Goal: Transaction & Acquisition: Purchase product/service

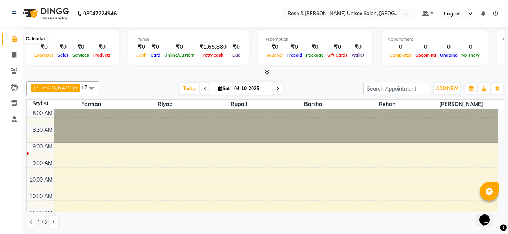
click at [12, 40] on icon at bounding box center [14, 39] width 5 height 6
click at [14, 13] on icon at bounding box center [14, 13] width 5 height 5
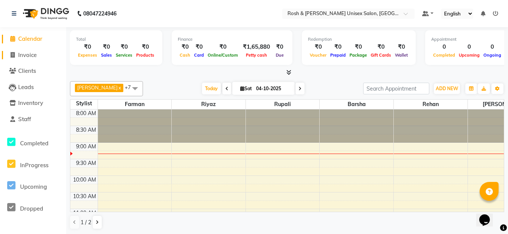
click at [17, 54] on span at bounding box center [12, 55] width 11 height 9
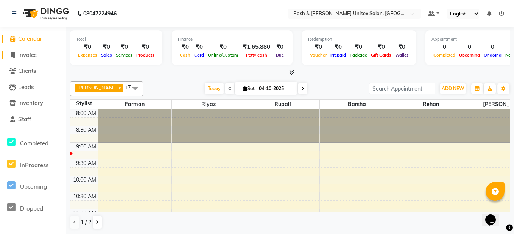
select select "8757"
select select "service"
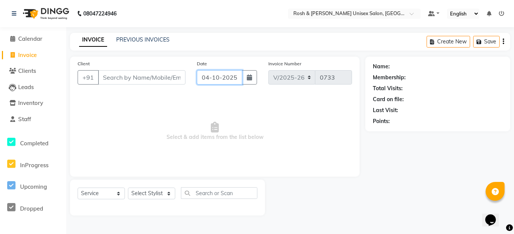
click at [217, 76] on input "04-10-2025" at bounding box center [219, 77] width 45 height 14
select select "10"
select select "2025"
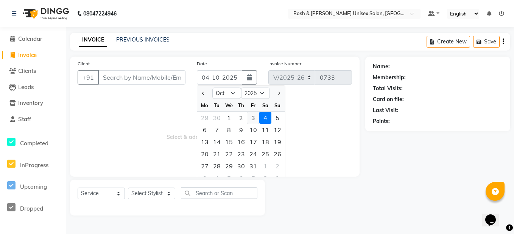
click at [253, 118] on div "3" at bounding box center [253, 118] width 12 height 12
type input "03-10-2025"
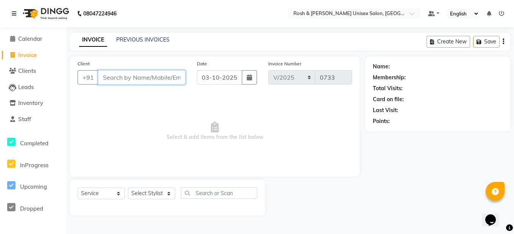
click at [118, 79] on input "Client" at bounding box center [141, 77] width 87 height 14
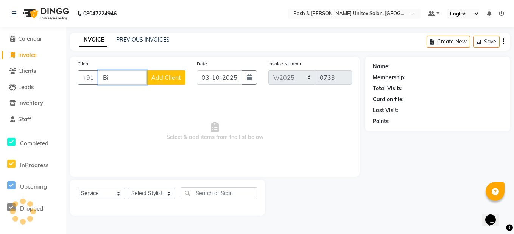
type input "B"
type input "v"
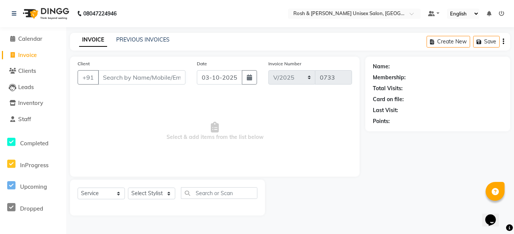
drag, startPoint x: 255, startPoint y: 92, endPoint x: 262, endPoint y: 88, distance: 8.1
click at [262, 88] on div "Client +91 Date 03-10-2025 Invoice Number V/2025 V/2025-26 0733 Select & add it…" at bounding box center [214, 117] width 289 height 120
click at [136, 79] on input "Client" at bounding box center [141, 77] width 87 height 14
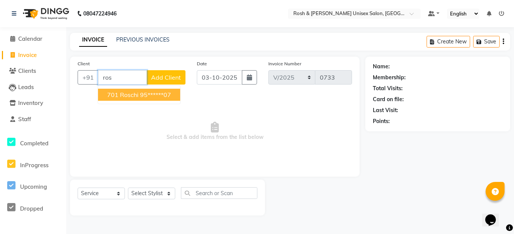
click at [143, 98] on ngb-highlight "95******07" at bounding box center [155, 95] width 31 height 8
type input "95******07"
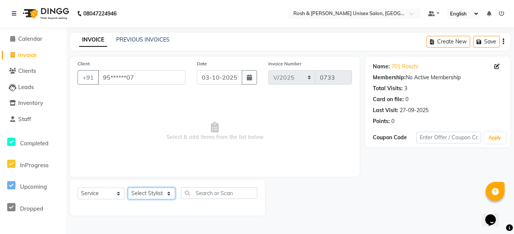
click at [159, 196] on select "Select Stylist Admin [PERSON_NAME] [PERSON_NAME] Front Desk Rehan Reports [PERS…" at bounding box center [151, 194] width 47 height 12
select select "90987"
click at [128, 188] on select "Select Stylist Admin [PERSON_NAME] [PERSON_NAME] Front Desk Rehan Reports [PERS…" at bounding box center [151, 194] width 47 height 12
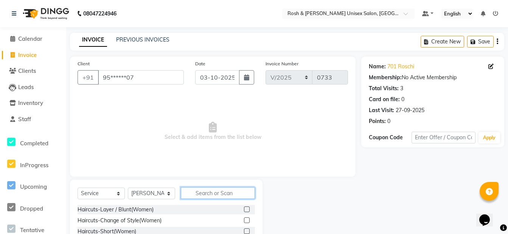
click at [200, 192] on input "text" at bounding box center [218, 194] width 74 height 12
type input "ey"
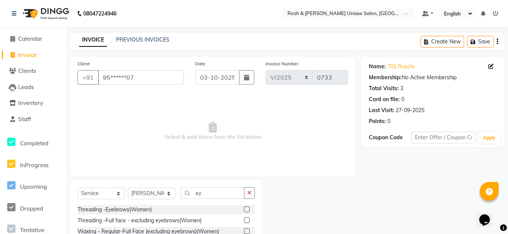
drag, startPoint x: 246, startPoint y: 210, endPoint x: 247, endPoint y: 206, distance: 4.8
click at [247, 208] on label at bounding box center [247, 210] width 6 height 6
click at [247, 208] on input "checkbox" at bounding box center [246, 210] width 5 height 5
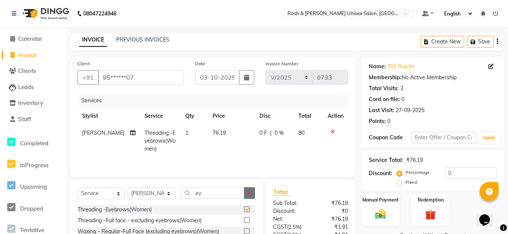
checkbox input "false"
click at [252, 194] on button "button" at bounding box center [249, 194] width 11 height 12
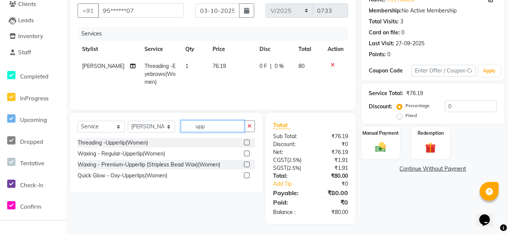
scroll to position [68, 0]
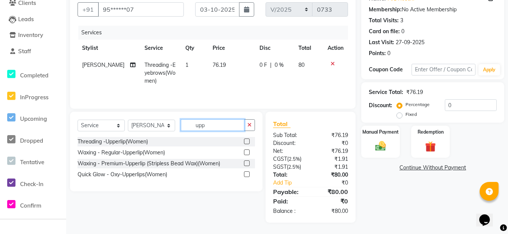
type input "upp"
click at [248, 139] on label at bounding box center [247, 142] width 6 height 6
click at [248, 140] on input "checkbox" at bounding box center [246, 142] width 5 height 5
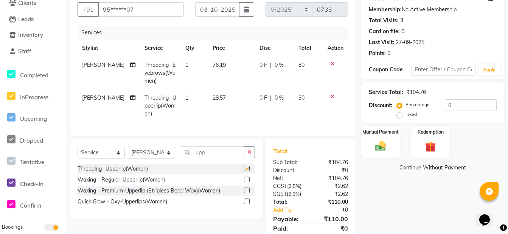
checkbox input "false"
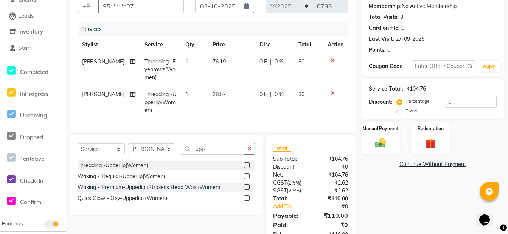
scroll to position [101, 0]
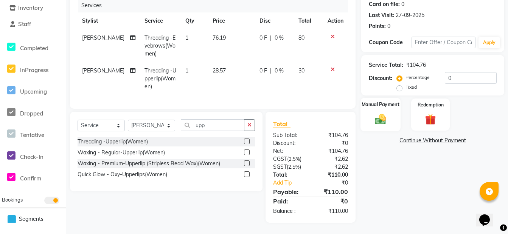
click at [382, 113] on img at bounding box center [380, 119] width 18 height 13
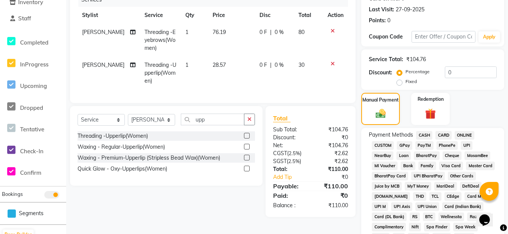
click at [469, 135] on span "ONLINE" at bounding box center [465, 135] width 20 height 9
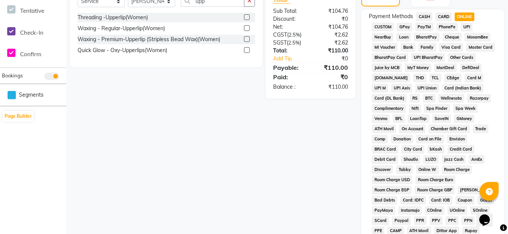
scroll to position [372, 0]
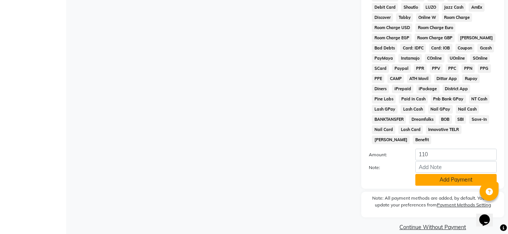
click at [461, 174] on button "Add Payment" at bounding box center [455, 180] width 81 height 12
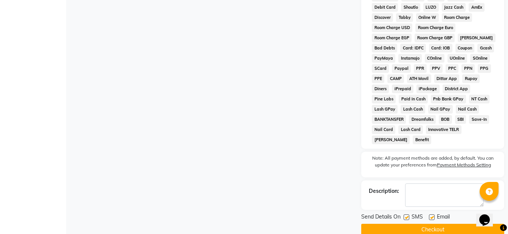
click at [423, 224] on button "Checkout" at bounding box center [432, 230] width 143 height 12
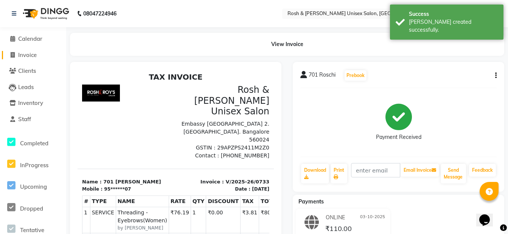
click at [31, 53] on span "Invoice" at bounding box center [27, 54] width 19 height 7
select select "8757"
select select "service"
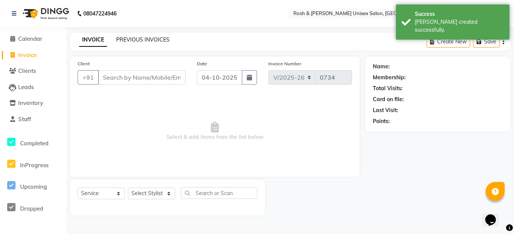
click at [148, 38] on link "PREVIOUS INVOICES" at bounding box center [142, 39] width 53 height 7
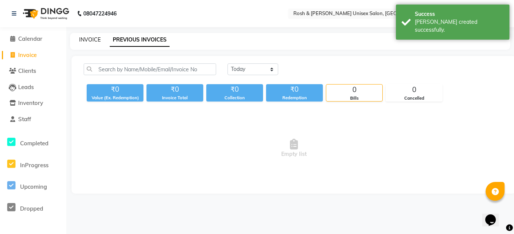
click at [97, 42] on link "INVOICE" at bounding box center [90, 39] width 22 height 7
select select "8757"
select select "service"
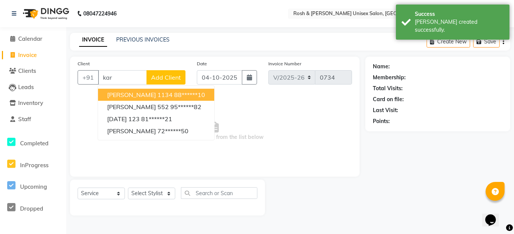
click at [142, 94] on span "[PERSON_NAME] 1134" at bounding box center [139, 95] width 65 height 8
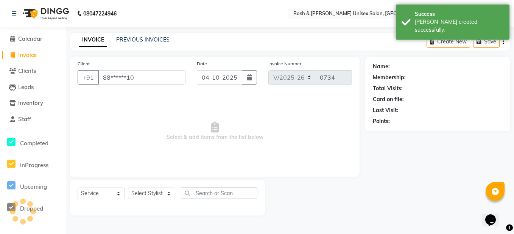
type input "88******10"
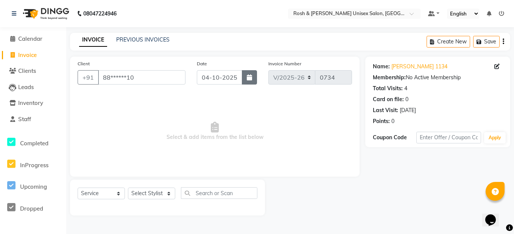
click at [244, 75] on button "button" at bounding box center [249, 77] width 15 height 14
select select "10"
select select "2025"
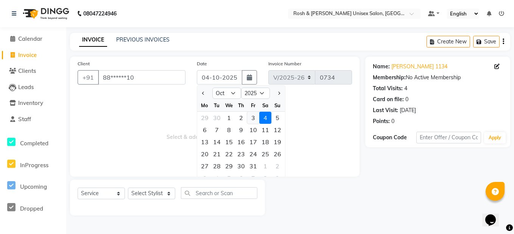
click at [251, 121] on div "3" at bounding box center [253, 118] width 12 height 12
type input "03-10-2025"
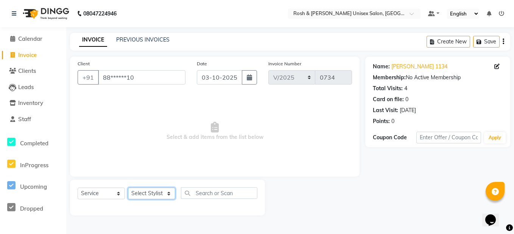
click at [166, 192] on select "Select Stylist Admin [PERSON_NAME] [PERSON_NAME] Front Desk Rehan Reports [PERS…" at bounding box center [151, 194] width 47 height 12
select select "89000"
click at [128, 188] on select "Select Stylist Admin [PERSON_NAME] [PERSON_NAME] Front Desk Rehan Reports [PERS…" at bounding box center [151, 194] width 47 height 12
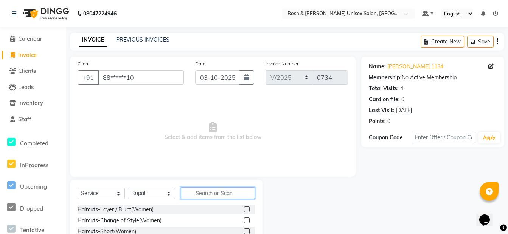
click at [204, 194] on input "text" at bounding box center [218, 194] width 74 height 12
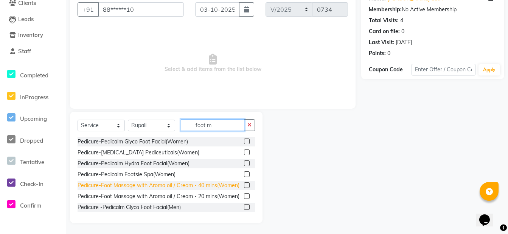
scroll to position [68, 0]
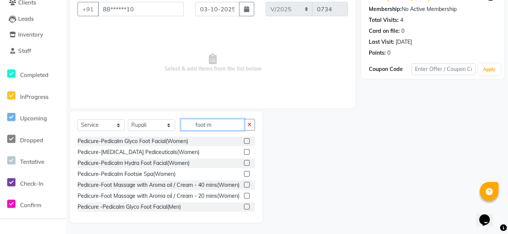
type input "foot m"
click at [244, 186] on label at bounding box center [247, 185] width 6 height 6
click at [244, 186] on input "checkbox" at bounding box center [246, 185] width 5 height 5
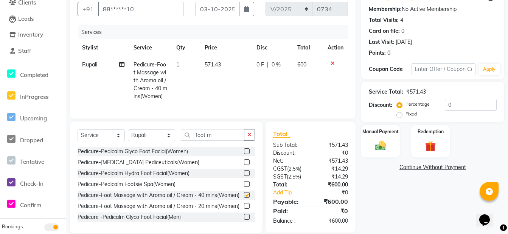
checkbox input "false"
click at [367, 132] on label "Manual Payment" at bounding box center [381, 131] width 38 height 7
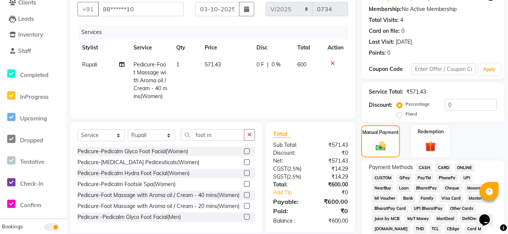
click at [445, 166] on span "CARD" at bounding box center [443, 168] width 16 height 9
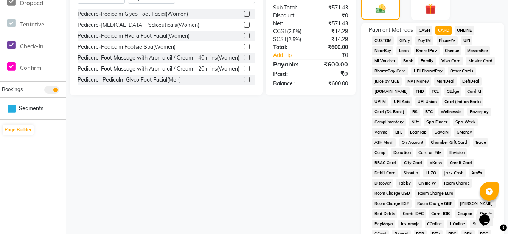
scroll to position [371, 0]
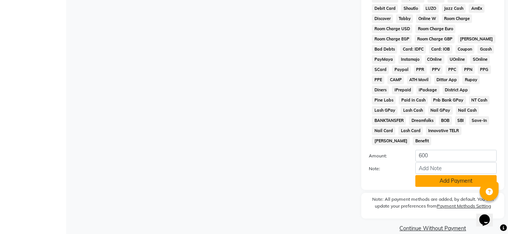
click at [452, 175] on button "Add Payment" at bounding box center [455, 181] width 81 height 12
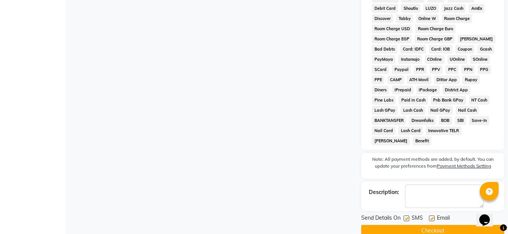
click at [440, 225] on button "Checkout" at bounding box center [432, 231] width 143 height 12
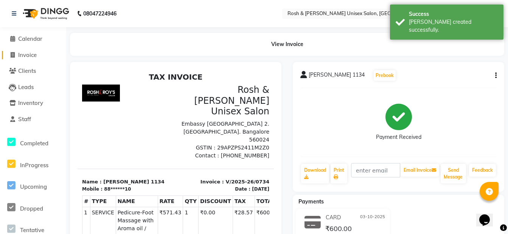
click at [31, 54] on span "Invoice" at bounding box center [27, 54] width 19 height 7
select select "service"
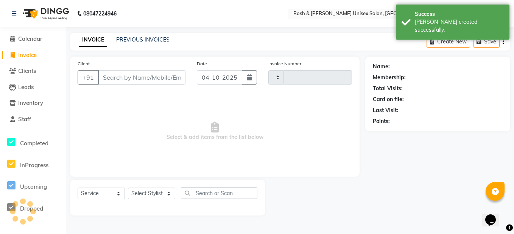
type input "0735"
select select "8757"
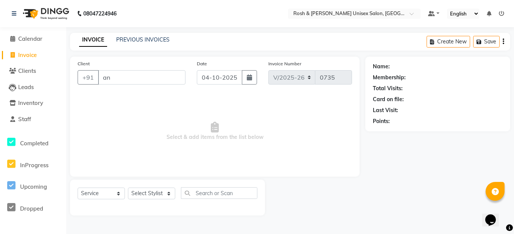
type input "a"
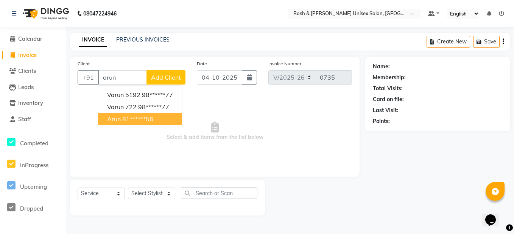
click at [164, 120] on button "Arun 81******56" at bounding box center [140, 119] width 84 height 12
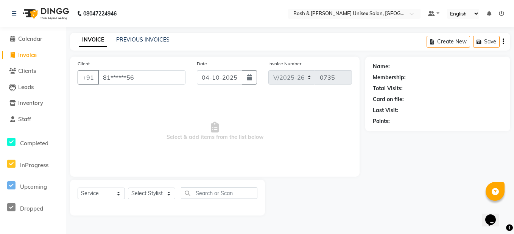
type input "81******56"
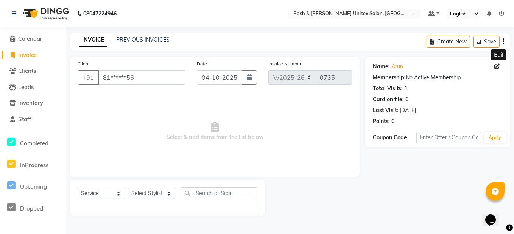
click at [495, 66] on icon at bounding box center [496, 66] width 5 height 5
select select "17"
select select "[DEMOGRAPHIC_DATA]"
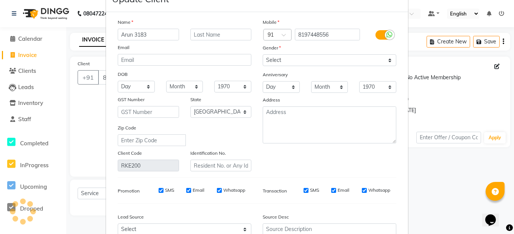
scroll to position [101, 0]
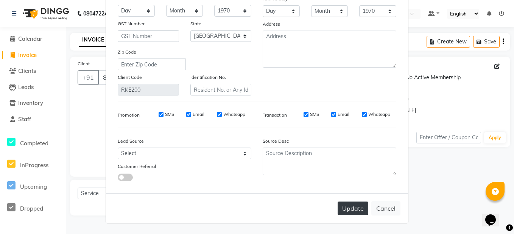
type input "Arun 3183"
click at [349, 205] on button "Update" at bounding box center [352, 209] width 31 height 14
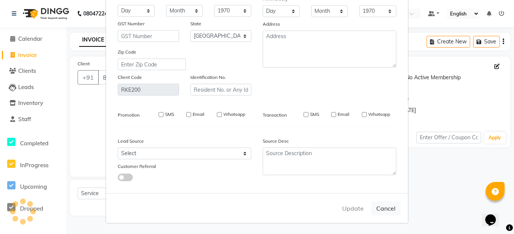
select select
select select "null"
select select
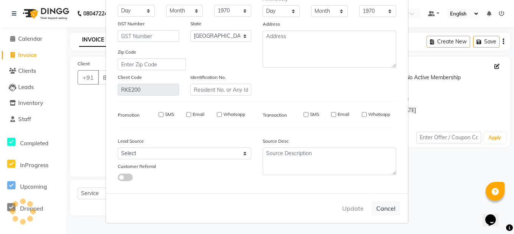
select select
checkbox input "false"
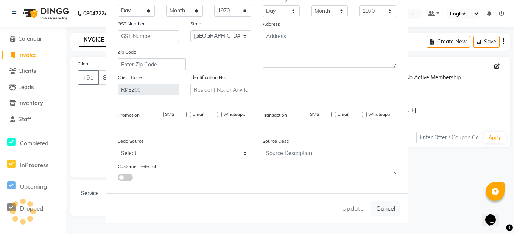
checkbox input "false"
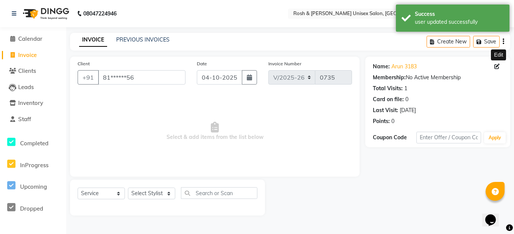
click at [496, 65] on icon at bounding box center [496, 66] width 5 height 5
select select "17"
select select "[DEMOGRAPHIC_DATA]"
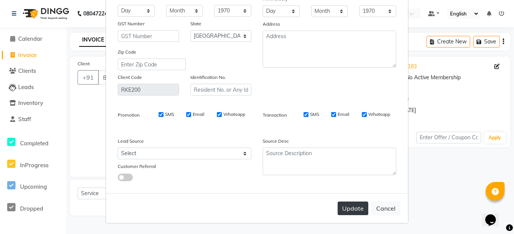
type input "Arun 3173"
click at [360, 212] on button "Update" at bounding box center [352, 209] width 31 height 14
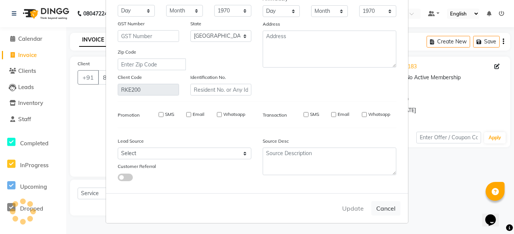
select select
select select "null"
select select
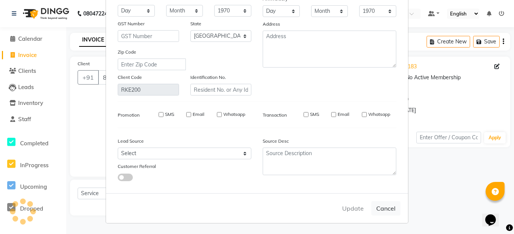
select select
checkbox input "false"
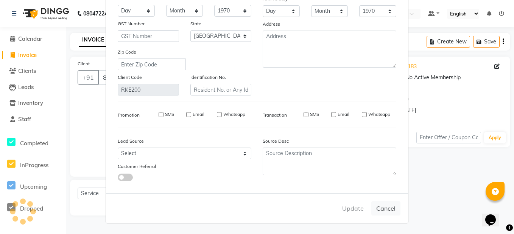
checkbox input "false"
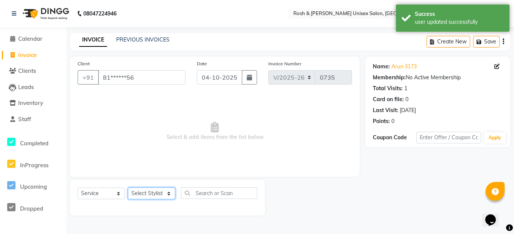
click at [160, 194] on select "Select Stylist Admin [PERSON_NAME] [PERSON_NAME] Front Desk Rehan Reports [PERS…" at bounding box center [151, 194] width 47 height 12
select select "88998"
click at [128, 188] on select "Select Stylist Admin [PERSON_NAME] [PERSON_NAME] Front Desk Rehan Reports [PERS…" at bounding box center [151, 194] width 47 height 12
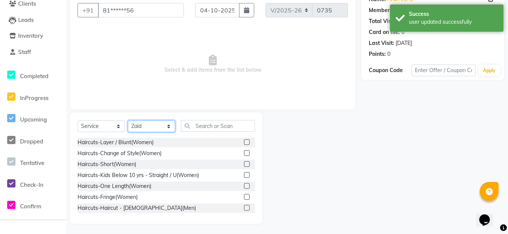
scroll to position [68, 0]
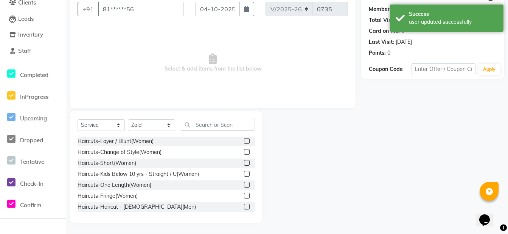
drag, startPoint x: 241, startPoint y: 207, endPoint x: 240, endPoint y: 202, distance: 5.5
click at [244, 207] on label at bounding box center [247, 207] width 6 height 6
click at [244, 207] on input "checkbox" at bounding box center [246, 207] width 5 height 5
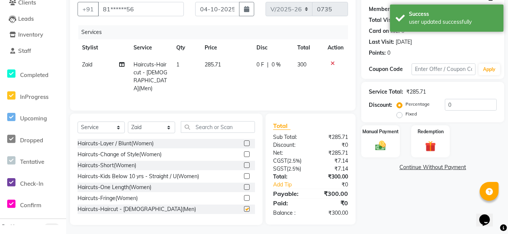
checkbox input "false"
click at [229, 123] on input "text" at bounding box center [218, 127] width 74 height 12
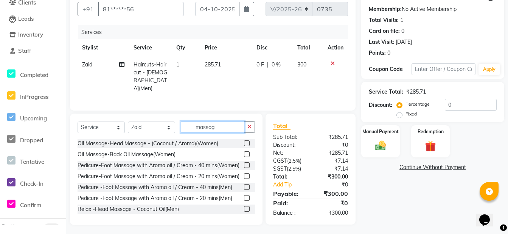
type input "massag"
click at [244, 190] on label at bounding box center [247, 188] width 6 height 6
click at [244, 190] on input "checkbox" at bounding box center [246, 187] width 5 height 5
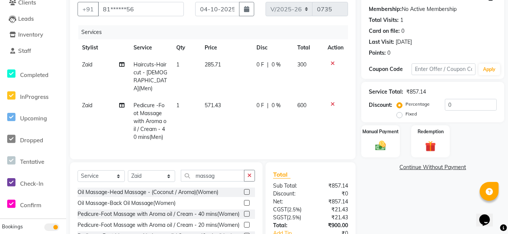
checkbox input "false"
click at [331, 102] on icon at bounding box center [333, 104] width 4 height 5
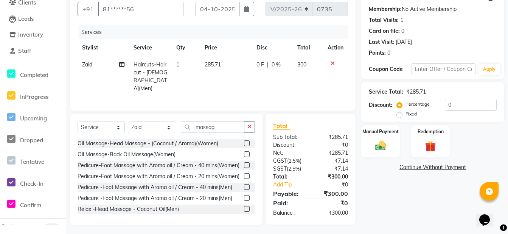
click at [244, 201] on label at bounding box center [247, 199] width 6 height 6
click at [244, 201] on input "checkbox" at bounding box center [246, 198] width 5 height 5
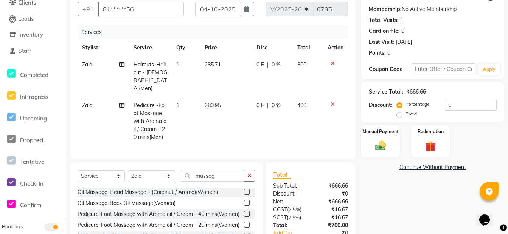
checkbox input "false"
click at [331, 102] on icon at bounding box center [333, 104] width 4 height 5
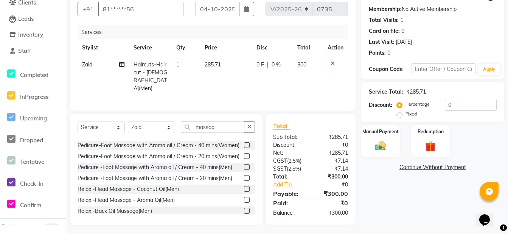
scroll to position [36, 0]
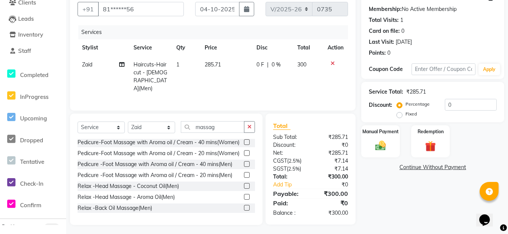
click at [244, 205] on label at bounding box center [247, 208] width 6 height 6
click at [244, 206] on input "checkbox" at bounding box center [246, 208] width 5 height 5
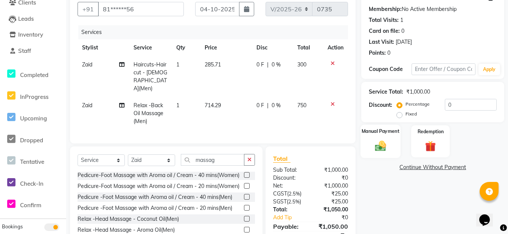
checkbox input "false"
click at [385, 138] on div "Manual Payment" at bounding box center [380, 142] width 40 height 34
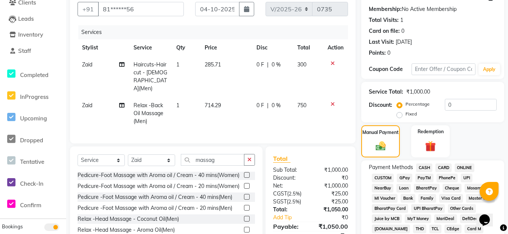
click at [425, 168] on span "CASH" at bounding box center [424, 168] width 16 height 9
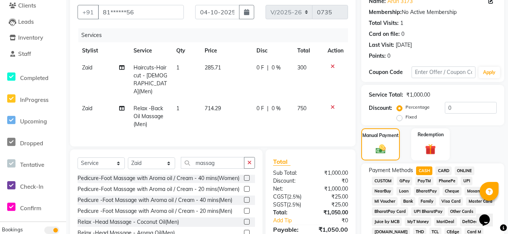
scroll to position [0, 0]
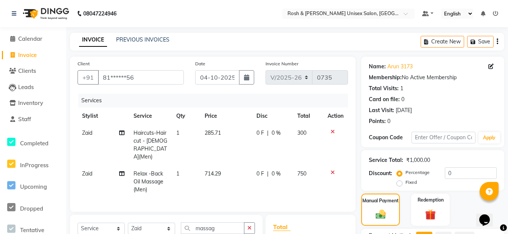
click at [331, 132] on icon at bounding box center [333, 131] width 4 height 5
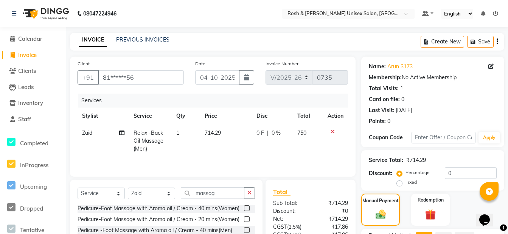
click at [334, 130] on icon at bounding box center [333, 131] width 4 height 5
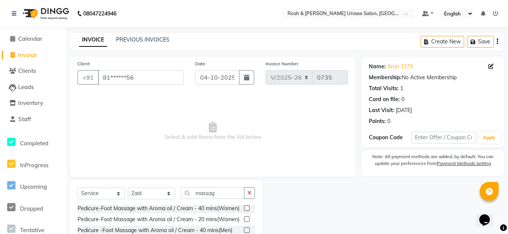
click at [249, 192] on icon "button" at bounding box center [249, 193] width 4 height 5
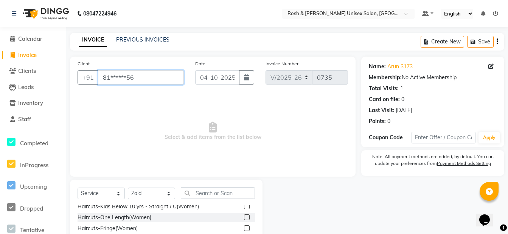
click at [177, 82] on input "81******56" at bounding box center [141, 77] width 86 height 14
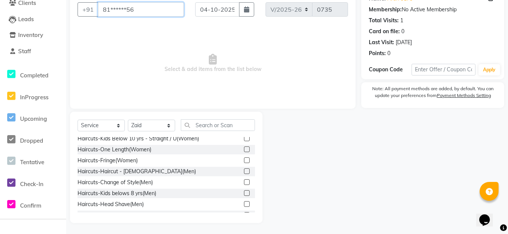
scroll to position [68, 0]
drag, startPoint x: 241, startPoint y: 170, endPoint x: 239, endPoint y: 165, distance: 5.1
click at [244, 169] on label at bounding box center [247, 171] width 6 height 6
click at [244, 169] on input "checkbox" at bounding box center [246, 171] width 5 height 5
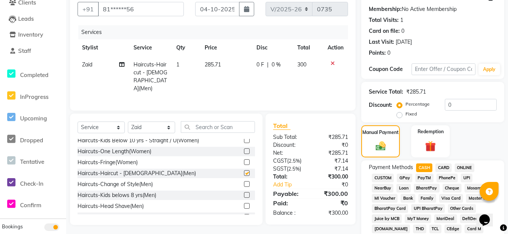
checkbox input "false"
click at [226, 125] on input "text" at bounding box center [218, 127] width 74 height 12
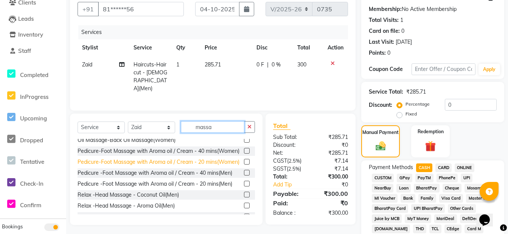
scroll to position [36, 0]
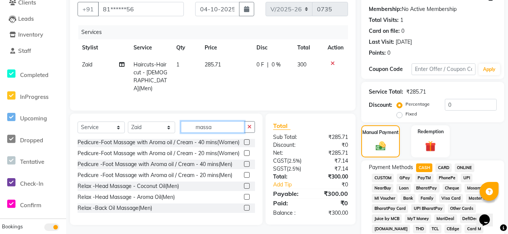
type input "massa"
click at [244, 194] on label at bounding box center [247, 197] width 6 height 6
click at [244, 195] on input "checkbox" at bounding box center [246, 197] width 5 height 5
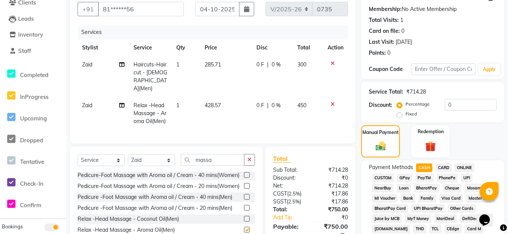
checkbox input "false"
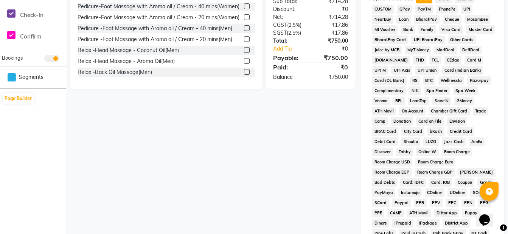
scroll to position [333, 0]
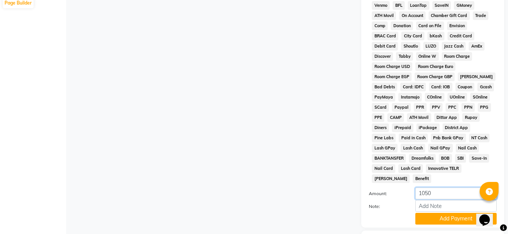
click at [434, 188] on input "1050" at bounding box center [455, 194] width 81 height 12
click at [425, 188] on input "1050" at bounding box center [455, 194] width 81 height 12
type input "750"
click at [440, 213] on button "Add Payment" at bounding box center [455, 219] width 81 height 12
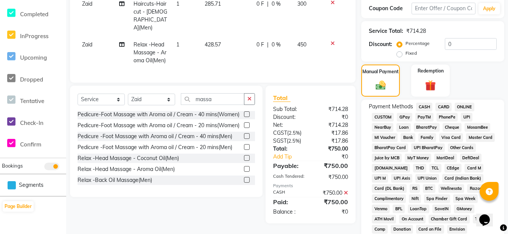
scroll to position [106, 0]
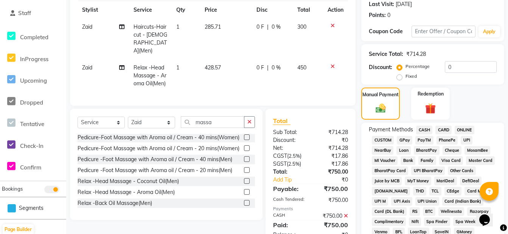
click at [428, 131] on span "CASH" at bounding box center [424, 130] width 16 height 9
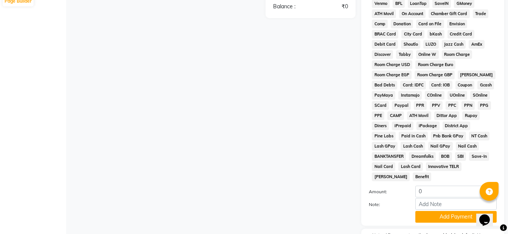
scroll to position [415, 0]
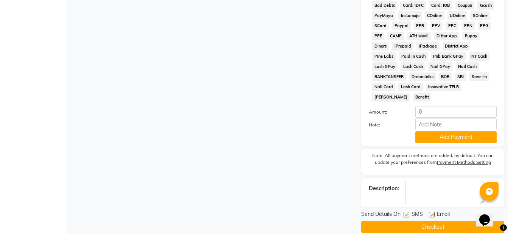
click at [424, 222] on button "Checkout" at bounding box center [432, 228] width 143 height 12
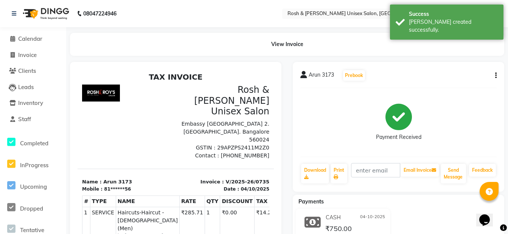
scroll to position [6, 0]
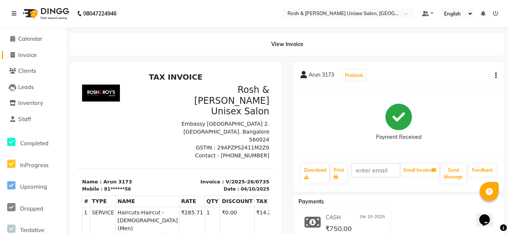
click at [37, 54] on span "Invoice" at bounding box center [27, 54] width 19 height 7
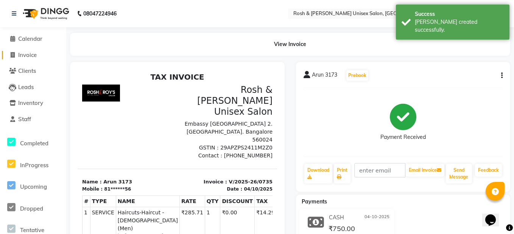
select select "service"
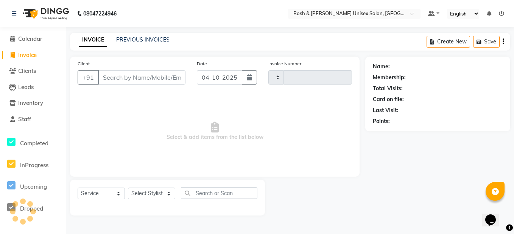
type input "0736"
select select "8757"
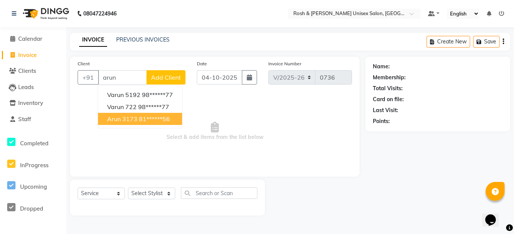
click at [160, 117] on ngb-highlight "81******56" at bounding box center [154, 119] width 31 height 8
type input "81******56"
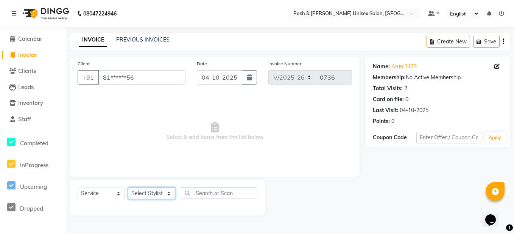
click at [160, 196] on select "Select Stylist Admin [PERSON_NAME] [PERSON_NAME] Front Desk Rehan Reports [PERS…" at bounding box center [151, 194] width 47 height 12
select select "88996"
click at [128, 188] on select "Select Stylist Admin [PERSON_NAME] [PERSON_NAME] Front Desk Rehan Reports [PERS…" at bounding box center [151, 194] width 47 height 12
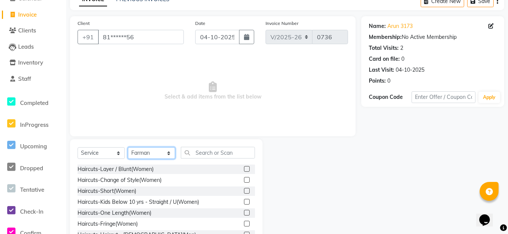
scroll to position [68, 0]
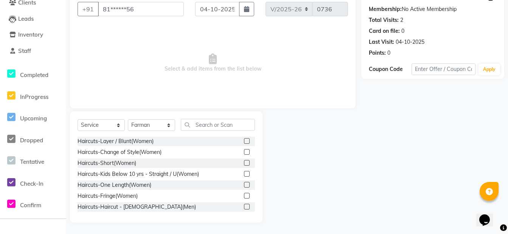
click at [244, 165] on label at bounding box center [247, 163] width 6 height 6
click at [244, 165] on input "checkbox" at bounding box center [246, 163] width 5 height 5
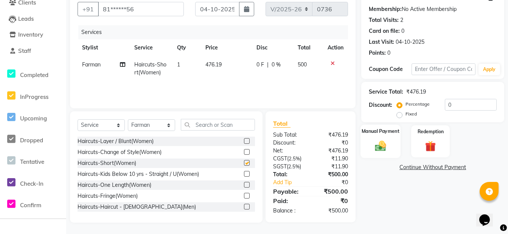
checkbox input "false"
click at [387, 149] on img at bounding box center [380, 146] width 18 height 13
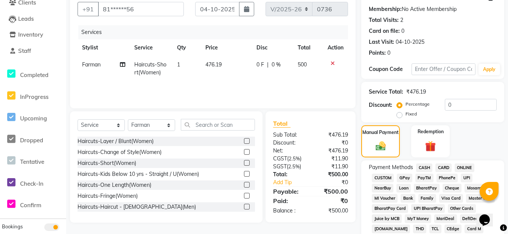
click at [427, 167] on span "CASH" at bounding box center [424, 168] width 16 height 9
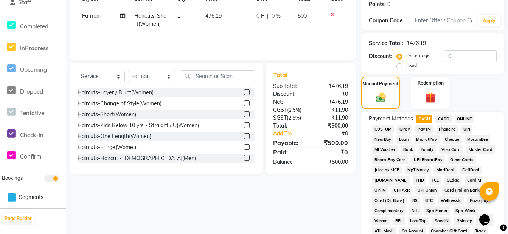
scroll to position [333, 0]
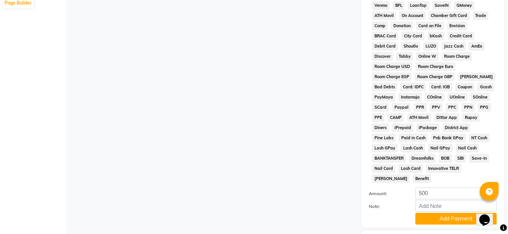
click at [438, 213] on button "Add Payment" at bounding box center [455, 219] width 81 height 12
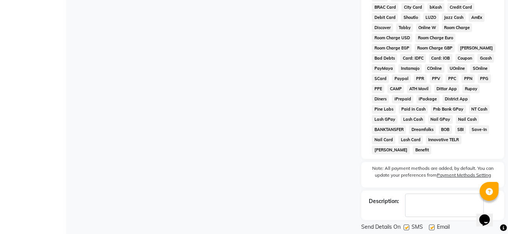
scroll to position [375, 0]
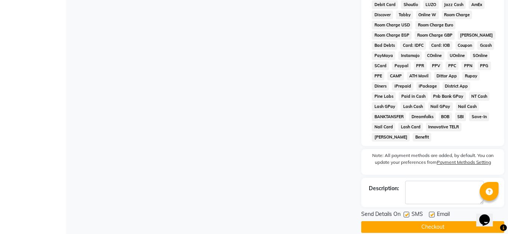
drag, startPoint x: 431, startPoint y: 216, endPoint x: 427, endPoint y: 213, distance: 4.6
click at [429, 222] on button "Checkout" at bounding box center [432, 228] width 143 height 12
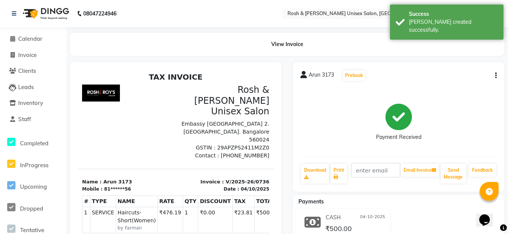
click at [495, 76] on icon "button" at bounding box center [496, 76] width 2 height 0
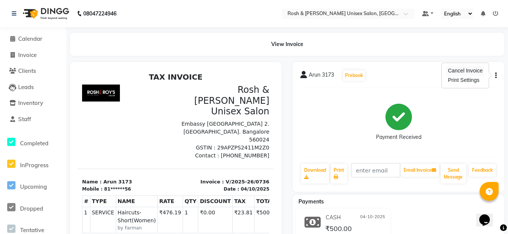
click at [472, 73] on div "Cancel Invoice" at bounding box center [465, 70] width 38 height 9
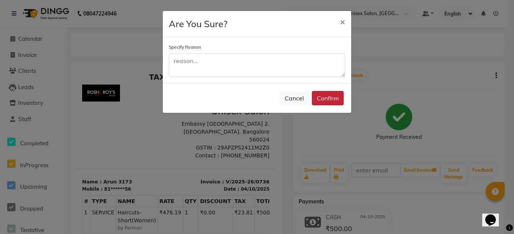
click at [329, 96] on button "Confirm" at bounding box center [328, 98] width 32 height 14
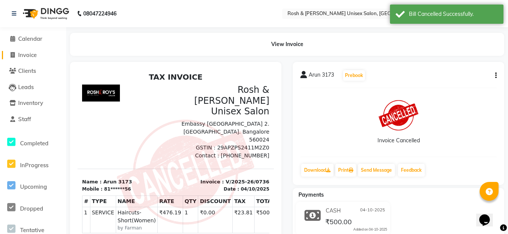
click at [26, 56] on span "Invoice" at bounding box center [27, 54] width 19 height 7
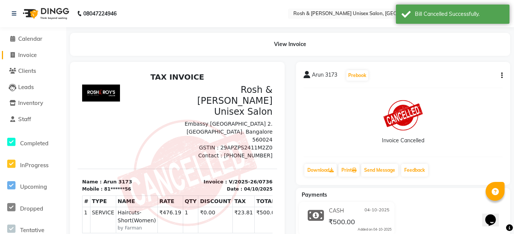
select select "8757"
select select "service"
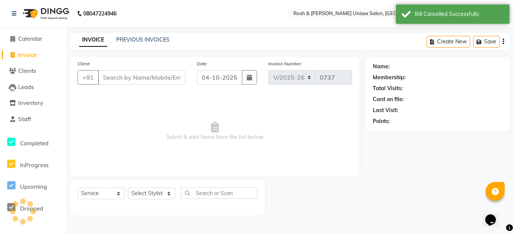
click at [158, 34] on div "INVOICE PREVIOUS INVOICES Create New Save" at bounding box center [290, 42] width 440 height 18
click at [155, 39] on link "PREVIOUS INVOICES" at bounding box center [142, 39] width 53 height 7
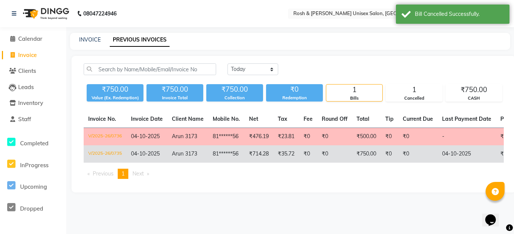
click at [325, 155] on td "₹0" at bounding box center [334, 154] width 35 height 17
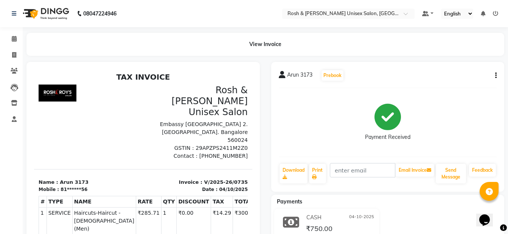
click at [497, 74] on div "Arun 3173 Prebook Payment Received Download Print Email Invoice Send Message Fe…" at bounding box center [387, 127] width 233 height 130
click at [495, 73] on button "button" at bounding box center [494, 76] width 5 height 8
click at [468, 72] on div "Cancel Invoice" at bounding box center [465, 70] width 38 height 9
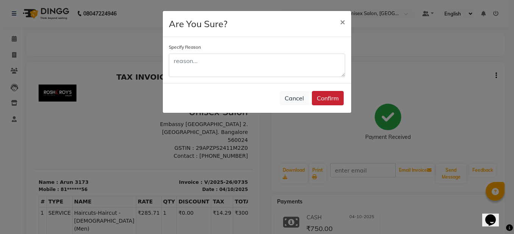
click at [331, 98] on button "Confirm" at bounding box center [328, 98] width 32 height 14
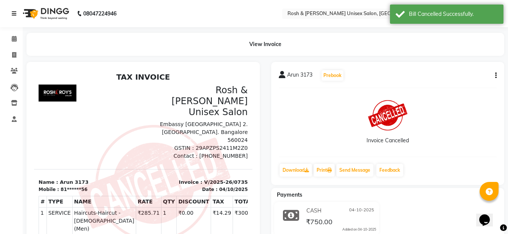
click at [12, 10] on link at bounding box center [16, 13] width 8 height 21
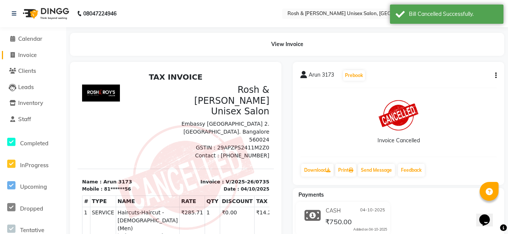
click at [14, 54] on icon at bounding box center [13, 55] width 4 height 6
select select "8757"
select select "service"
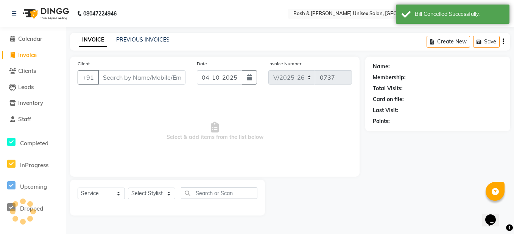
click at [109, 76] on input "Client" at bounding box center [141, 77] width 87 height 14
click at [247, 77] on icon "button" at bounding box center [249, 78] width 5 height 6
select select "10"
select select "2025"
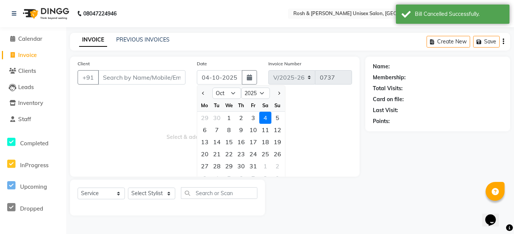
click at [251, 115] on div "3" at bounding box center [253, 118] width 12 height 12
type input "03-10-2025"
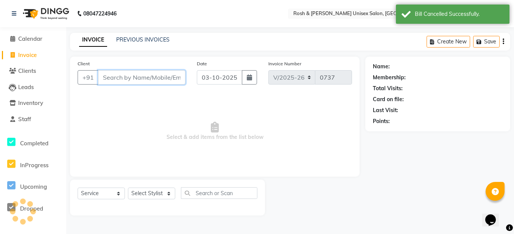
click at [157, 79] on input "Client" at bounding box center [141, 77] width 87 height 14
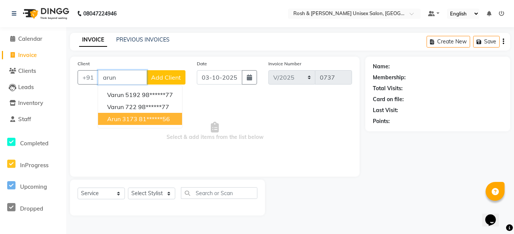
click at [157, 118] on ngb-highlight "81******56" at bounding box center [154, 119] width 31 height 8
type input "81******56"
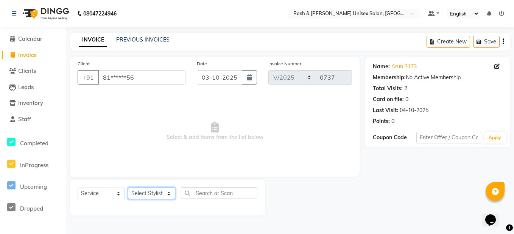
click at [156, 192] on select "Select Stylist Admin [PERSON_NAME] [PERSON_NAME] Front Desk Rehan Reports [PERS…" at bounding box center [151, 194] width 47 height 12
select select "88998"
click at [128, 188] on select "Select Stylist Admin [PERSON_NAME] [PERSON_NAME] Front Desk Rehan Reports [PERS…" at bounding box center [151, 194] width 47 height 12
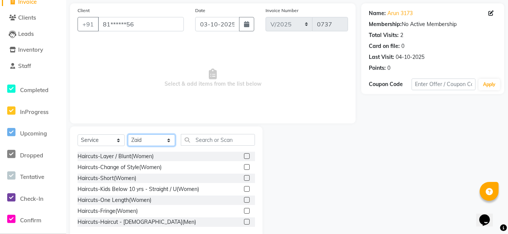
scroll to position [68, 0]
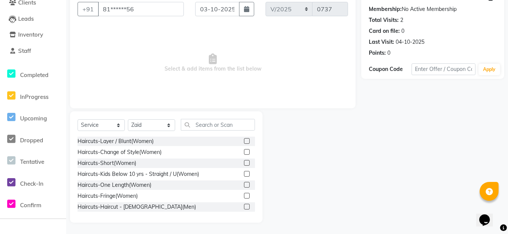
drag, startPoint x: 241, startPoint y: 206, endPoint x: 240, endPoint y: 200, distance: 5.5
click at [240, 200] on div "Haircuts-Layer / Blunt(Women) Haircuts-Change of Style(Women) Haircuts-Short(Wo…" at bounding box center [166, 175] width 177 height 76
drag, startPoint x: 240, startPoint y: 200, endPoint x: 241, endPoint y: 206, distance: 5.8
click at [244, 206] on label at bounding box center [247, 207] width 6 height 6
click at [244, 206] on input "checkbox" at bounding box center [246, 207] width 5 height 5
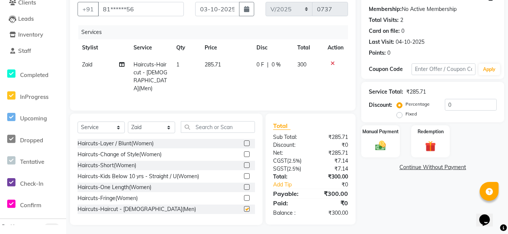
checkbox input "false"
click at [218, 124] on input "text" at bounding box center [218, 127] width 74 height 12
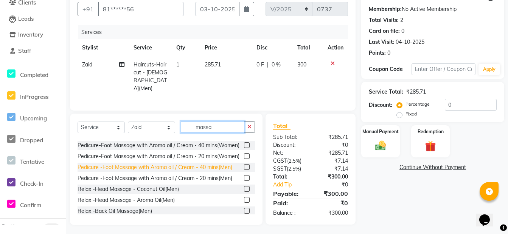
scroll to position [36, 0]
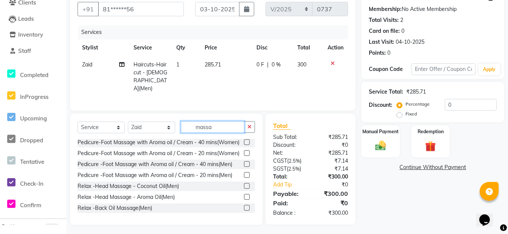
type input "massa"
click at [244, 195] on label at bounding box center [247, 197] width 6 height 6
click at [244, 195] on input "checkbox" at bounding box center [246, 197] width 5 height 5
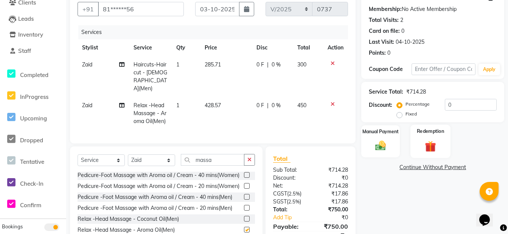
checkbox input "false"
click at [382, 143] on img at bounding box center [380, 146] width 18 height 13
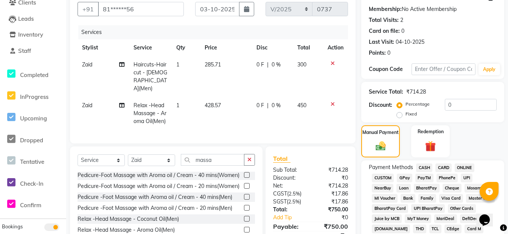
click at [425, 168] on span "CASH" at bounding box center [424, 168] width 16 height 9
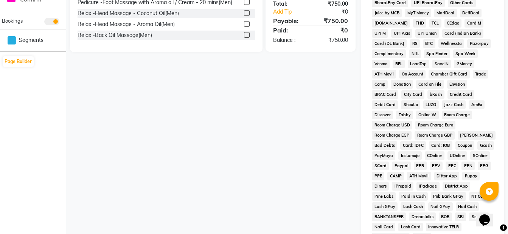
scroll to position [340, 0]
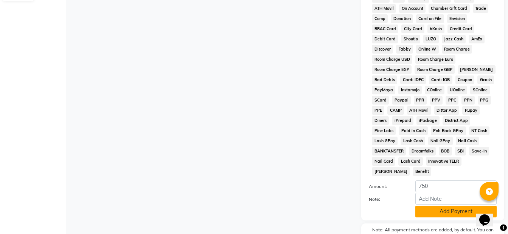
click at [443, 206] on button "Add Payment" at bounding box center [455, 212] width 81 height 12
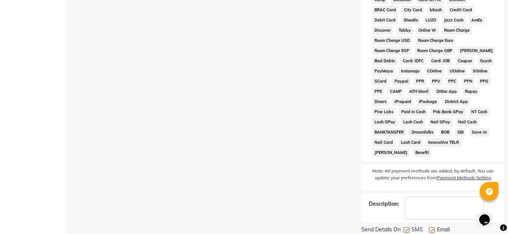
scroll to position [375, 0]
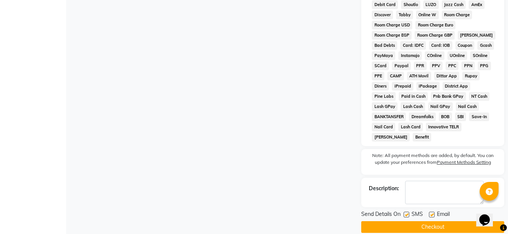
click at [407, 222] on button "Checkout" at bounding box center [432, 228] width 143 height 12
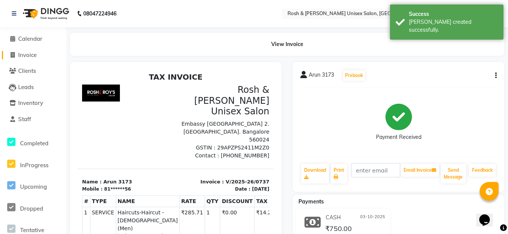
click at [30, 55] on span "Invoice" at bounding box center [27, 54] width 19 height 7
select select "8757"
select select "service"
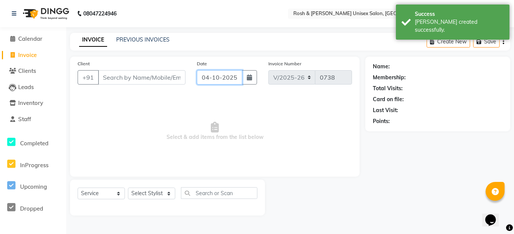
click at [225, 75] on input "04-10-2025" at bounding box center [219, 77] width 45 height 14
select select "10"
select select "2025"
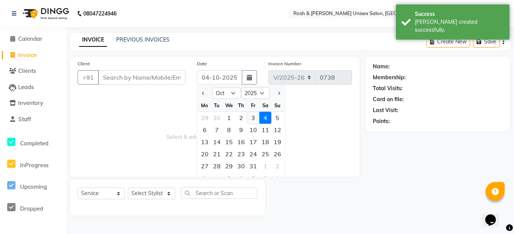
click at [253, 118] on div "3" at bounding box center [253, 118] width 12 height 12
type input "03-10-2025"
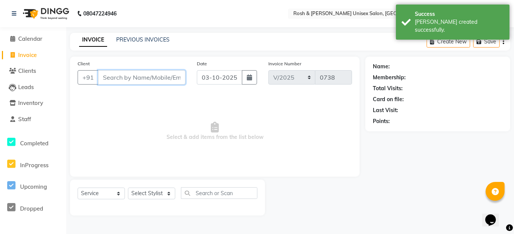
click at [160, 78] on input "Client" at bounding box center [141, 77] width 87 height 14
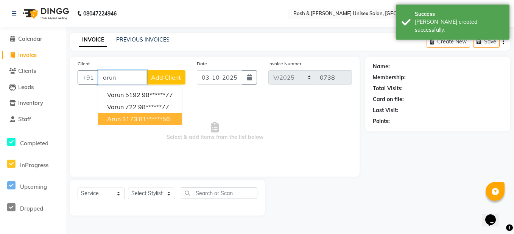
click at [157, 117] on ngb-highlight "81******56" at bounding box center [154, 119] width 31 height 8
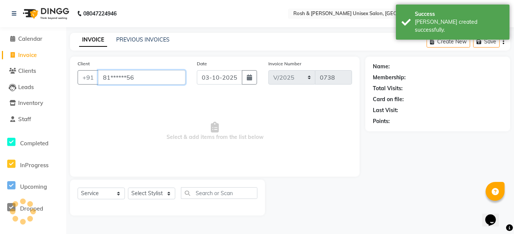
type input "81******56"
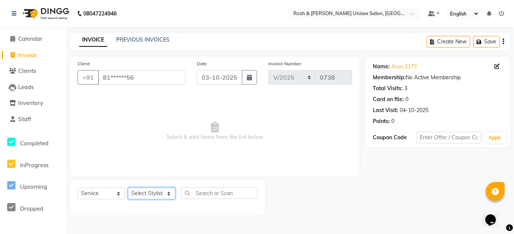
click at [159, 193] on select "Select Stylist Admin [PERSON_NAME] [PERSON_NAME] Front Desk Rehan Reports [PERS…" at bounding box center [151, 194] width 47 height 12
select select "88996"
click at [128, 188] on select "Select Stylist Admin [PERSON_NAME] [PERSON_NAME] Front Desk Rehan Reports [PERS…" at bounding box center [151, 194] width 47 height 12
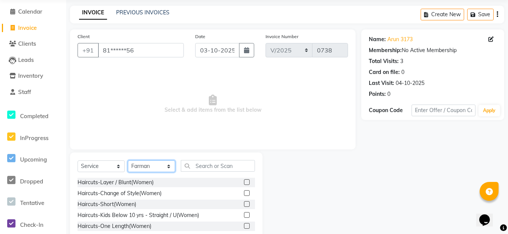
scroll to position [68, 0]
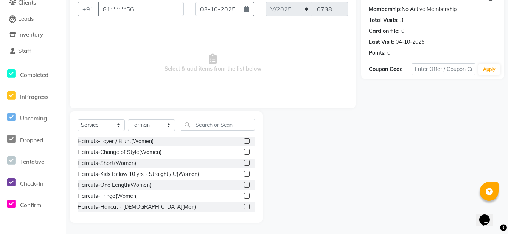
click at [244, 164] on label at bounding box center [247, 163] width 6 height 6
click at [244, 164] on input "checkbox" at bounding box center [246, 163] width 5 height 5
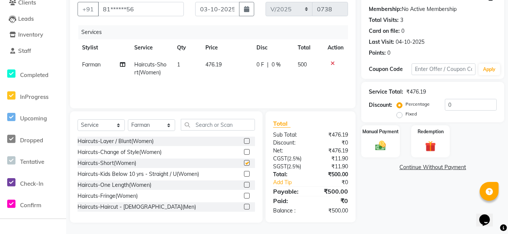
checkbox input "false"
click at [379, 147] on img at bounding box center [380, 146] width 18 height 13
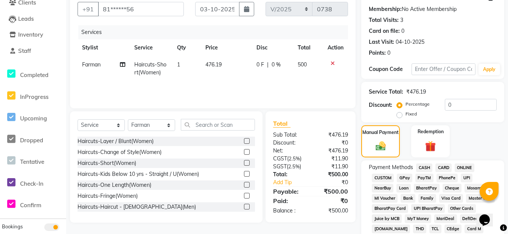
click at [422, 168] on span "CASH" at bounding box center [424, 168] width 16 height 9
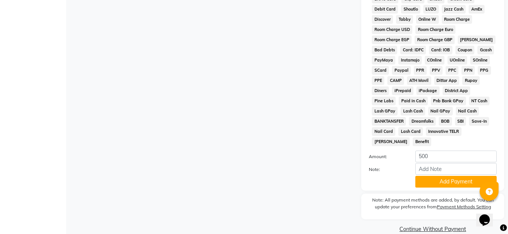
scroll to position [372, 0]
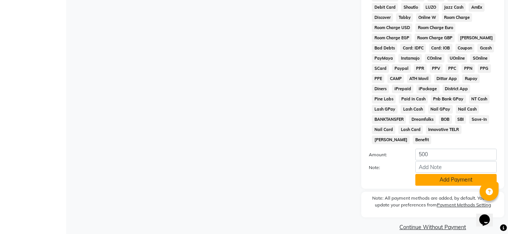
click at [429, 174] on button "Add Payment" at bounding box center [455, 180] width 81 height 12
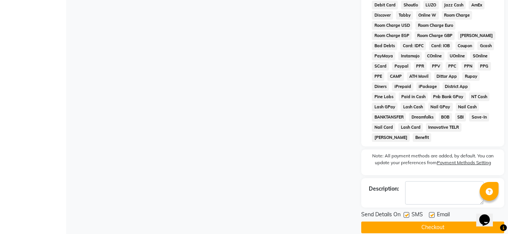
scroll to position [375, 0]
click at [433, 222] on button "Checkout" at bounding box center [432, 228] width 143 height 12
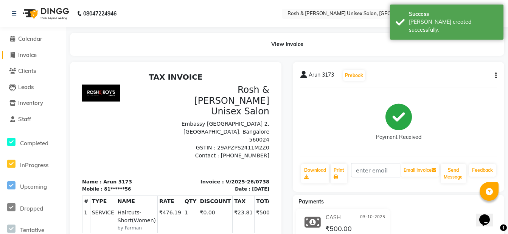
click at [37, 57] on span "Invoice" at bounding box center [27, 54] width 19 height 7
select select "service"
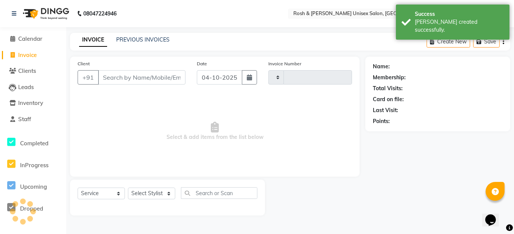
type input "0739"
select select "8757"
click at [157, 41] on link "PREVIOUS INVOICES" at bounding box center [142, 39] width 53 height 7
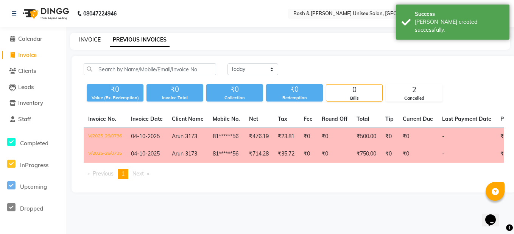
click at [88, 41] on link "INVOICE" at bounding box center [90, 39] width 22 height 7
select select "8757"
select select "service"
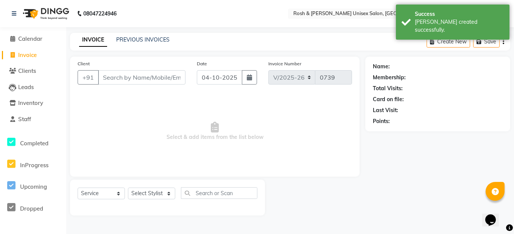
click at [123, 75] on input "Client" at bounding box center [141, 77] width 87 height 14
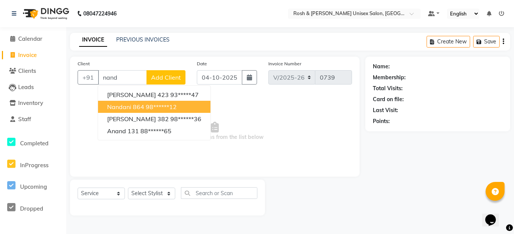
click at [161, 112] on button "Nandani 864 98******12" at bounding box center [154, 107] width 112 height 12
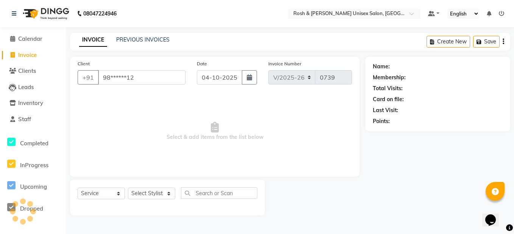
type input "98******12"
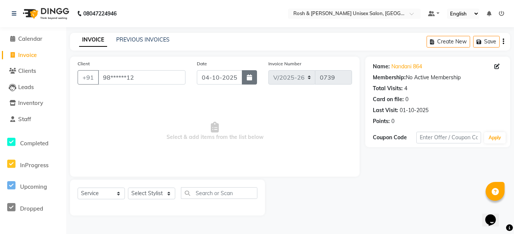
click at [248, 78] on icon "button" at bounding box center [249, 78] width 5 height 6
select select "10"
select select "2025"
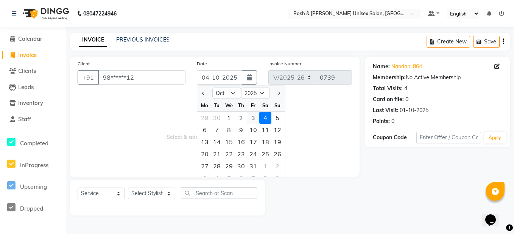
click at [251, 119] on div "3" at bounding box center [253, 118] width 12 height 12
type input "03-10-2025"
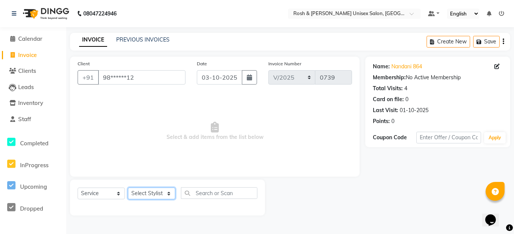
click at [154, 196] on select "Select Stylist Admin [PERSON_NAME] [PERSON_NAME] Front Desk Rehan Reports [PERS…" at bounding box center [151, 194] width 47 height 12
select select "88999"
click at [128, 188] on select "Select Stylist Admin [PERSON_NAME] [PERSON_NAME] Front Desk Rehan Reports [PERS…" at bounding box center [151, 194] width 47 height 12
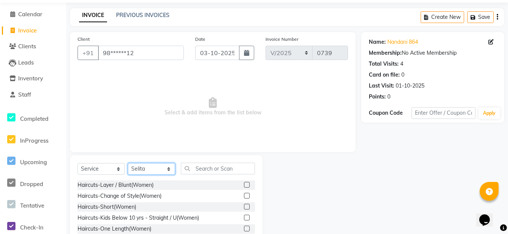
scroll to position [38, 0]
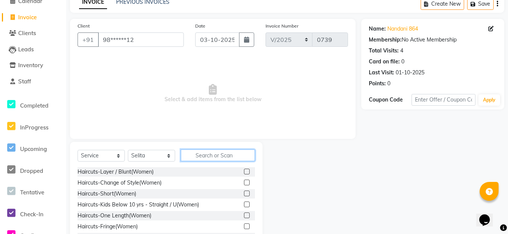
click at [207, 155] on input "text" at bounding box center [218, 156] width 74 height 12
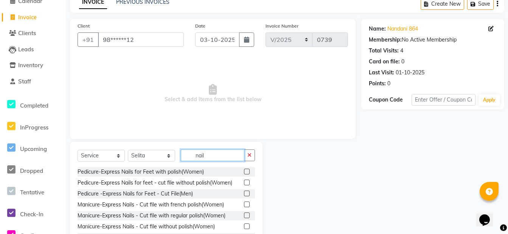
type input "nail"
click at [244, 203] on label at bounding box center [247, 205] width 6 height 6
click at [244, 203] on input "checkbox" at bounding box center [246, 205] width 5 height 5
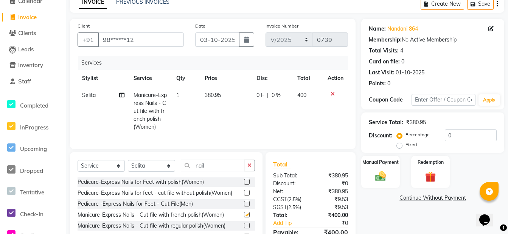
checkbox input "false"
click at [253, 170] on button "button" at bounding box center [249, 166] width 11 height 12
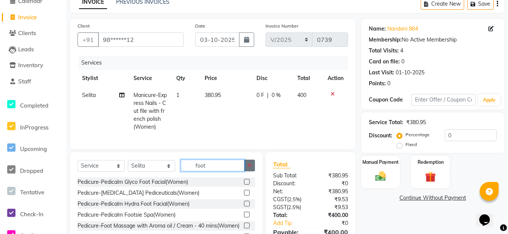
scroll to position [84, 0]
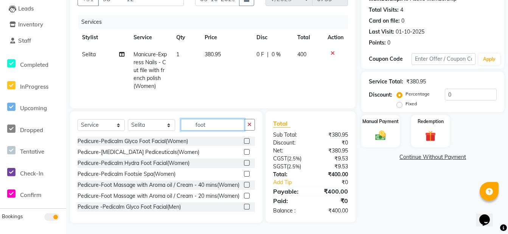
type input "foot"
click at [244, 199] on label at bounding box center [247, 196] width 6 height 6
click at [244, 199] on input "checkbox" at bounding box center [246, 196] width 5 height 5
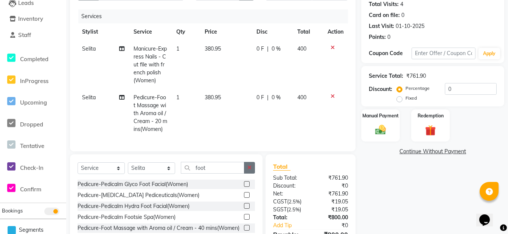
checkbox input "false"
click at [247, 174] on button "button" at bounding box center [249, 168] width 11 height 12
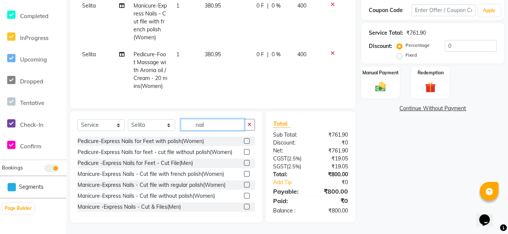
scroll to position [141, 0]
type input "nail"
click at [244, 185] on label at bounding box center [247, 185] width 6 height 6
click at [244, 185] on input "checkbox" at bounding box center [246, 185] width 5 height 5
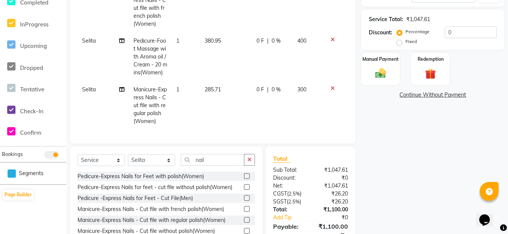
click at [328, 91] on div at bounding box center [336, 88] width 16 height 5
click at [331, 91] on icon at bounding box center [333, 88] width 4 height 5
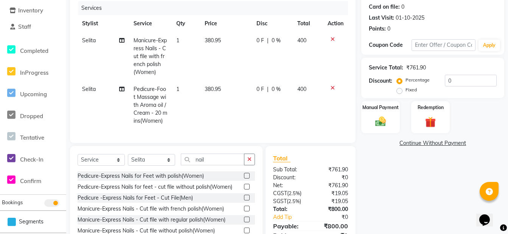
scroll to position [135, 0]
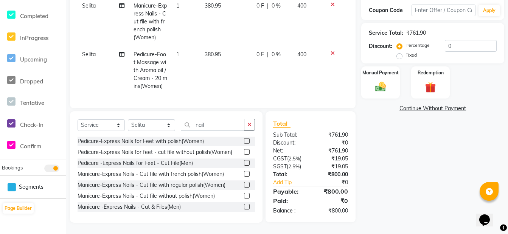
click at [244, 183] on label at bounding box center [247, 185] width 6 height 6
click at [244, 183] on input "checkbox" at bounding box center [246, 185] width 5 height 5
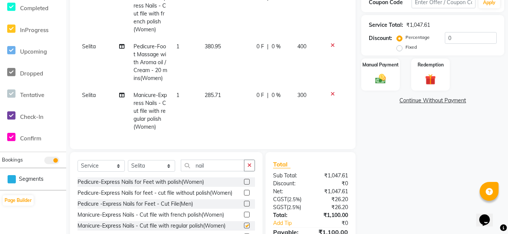
checkbox input "false"
click at [331, 97] on icon at bounding box center [333, 94] width 4 height 5
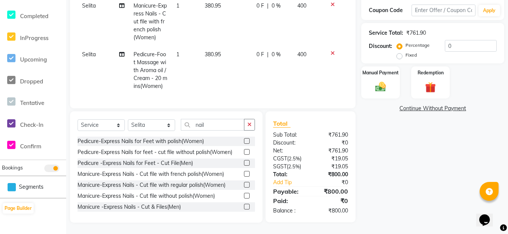
click at [244, 172] on label at bounding box center [247, 174] width 6 height 6
click at [244, 172] on input "checkbox" at bounding box center [246, 174] width 5 height 5
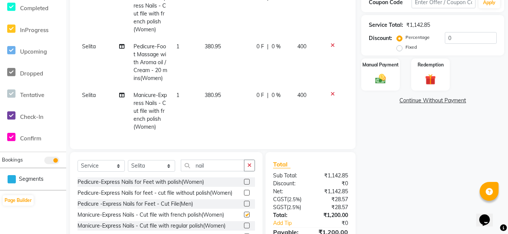
checkbox input "false"
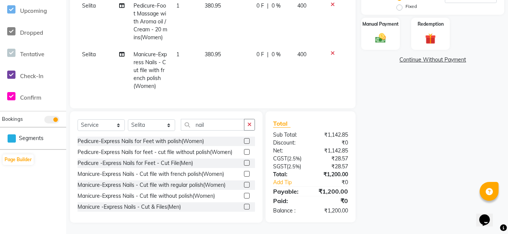
scroll to position [182, 0]
drag, startPoint x: 387, startPoint y: 24, endPoint x: 388, endPoint y: 46, distance: 21.6
click at [387, 26] on div "Manual Payment" at bounding box center [380, 34] width 39 height 32
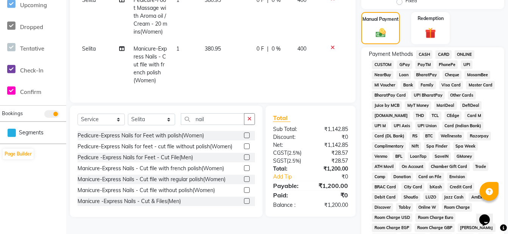
click at [465, 54] on span "ONLINE" at bounding box center [465, 54] width 20 height 9
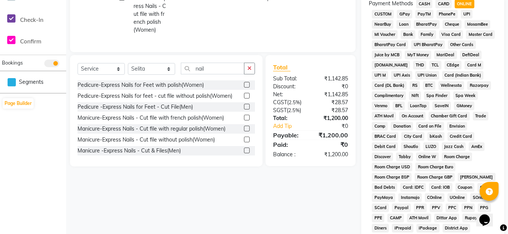
scroll to position [372, 0]
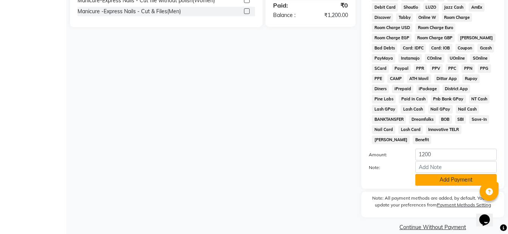
drag, startPoint x: 425, startPoint y: 167, endPoint x: 389, endPoint y: 146, distance: 41.3
click at [425, 174] on button "Add Payment" at bounding box center [455, 180] width 81 height 12
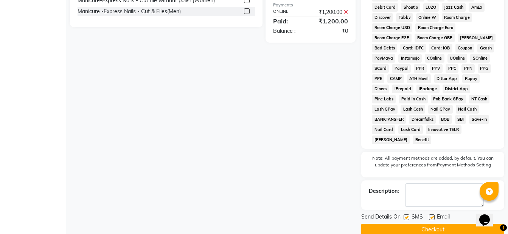
click at [372, 224] on button "Checkout" at bounding box center [432, 230] width 143 height 12
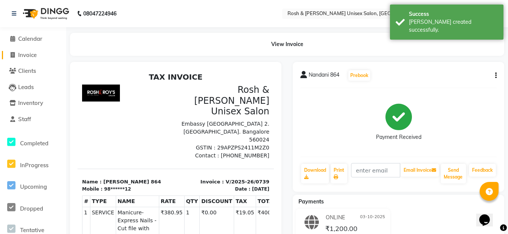
click at [29, 57] on span "Invoice" at bounding box center [27, 54] width 19 height 7
select select "service"
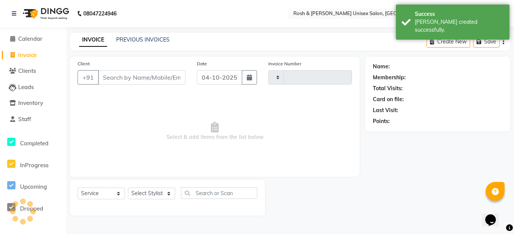
type input "0740"
select select "8757"
click at [136, 39] on link "PREVIOUS INVOICES" at bounding box center [142, 39] width 53 height 7
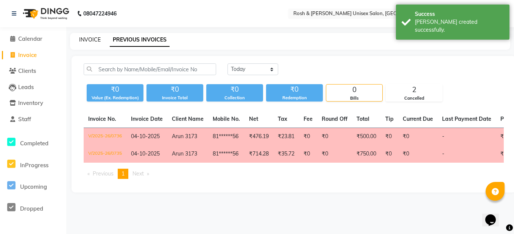
click at [98, 39] on link "INVOICE" at bounding box center [90, 39] width 22 height 7
select select "8757"
select select "service"
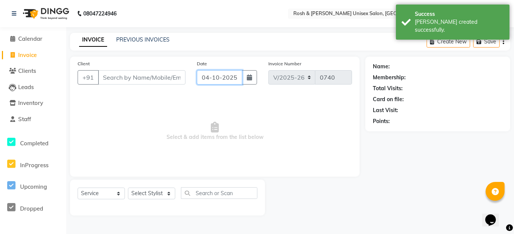
click at [232, 82] on input "04-10-2025" at bounding box center [219, 77] width 45 height 14
select select "10"
select select "2025"
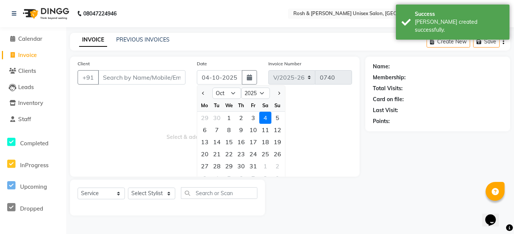
click at [250, 116] on div "3" at bounding box center [253, 118] width 12 height 12
type input "03-10-2025"
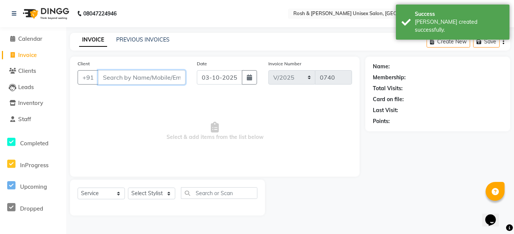
click at [115, 75] on input "Client" at bounding box center [141, 77] width 87 height 14
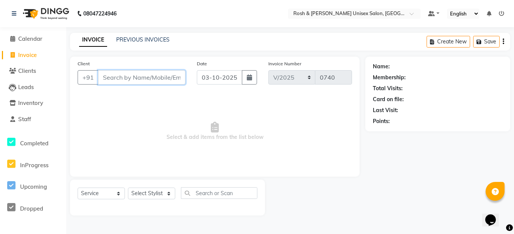
click at [134, 78] on input "Client" at bounding box center [141, 77] width 87 height 14
paste input "983326914"
click at [137, 79] on input "983326914" at bounding box center [122, 77] width 49 height 14
type input "983326914"
click at [168, 78] on span "Add Client" at bounding box center [166, 78] width 30 height 8
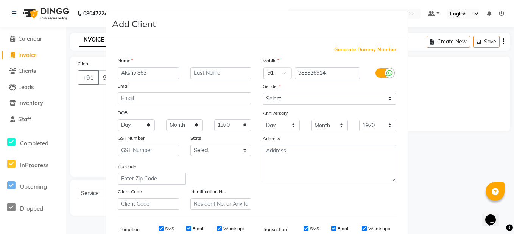
type input "Akshy 863"
click at [293, 96] on select "Select [DEMOGRAPHIC_DATA] [DEMOGRAPHIC_DATA] Other Prefer Not To Say" at bounding box center [328, 99] width 133 height 12
select select "[DEMOGRAPHIC_DATA]"
click at [262, 93] on select "Select [DEMOGRAPHIC_DATA] [DEMOGRAPHIC_DATA] Other Prefer Not To Say" at bounding box center [328, 99] width 133 height 12
click at [232, 147] on select "Select [GEOGRAPHIC_DATA] [GEOGRAPHIC_DATA] [GEOGRAPHIC_DATA] [GEOGRAPHIC_DATA] …" at bounding box center [220, 151] width 61 height 12
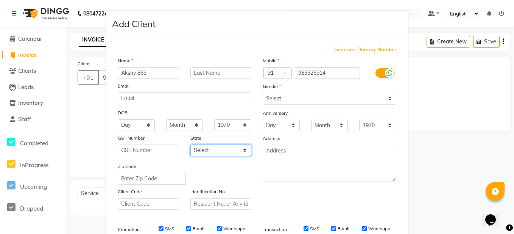
select select "17"
click at [190, 145] on select "Select [GEOGRAPHIC_DATA] [GEOGRAPHIC_DATA] [GEOGRAPHIC_DATA] [GEOGRAPHIC_DATA] …" at bounding box center [220, 151] width 61 height 12
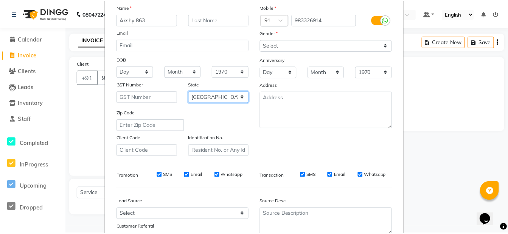
scroll to position [115, 0]
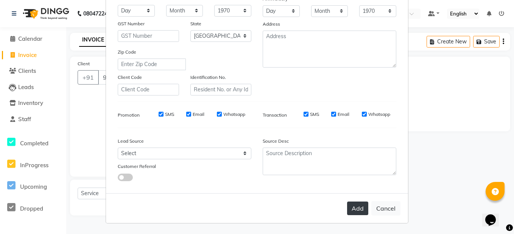
click at [356, 208] on button "Add" at bounding box center [357, 209] width 21 height 14
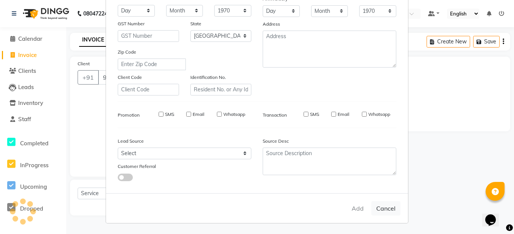
type input "98*****14"
select select
select select "null"
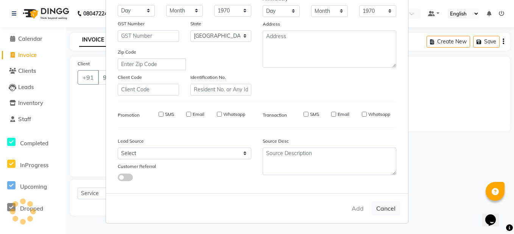
select select
checkbox input "false"
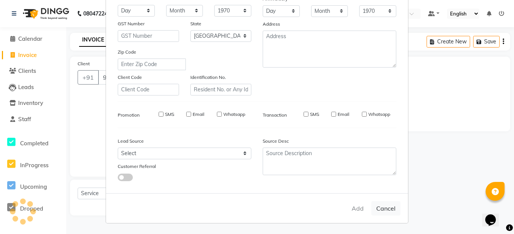
checkbox input "false"
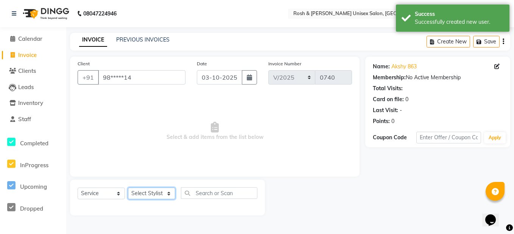
click at [149, 197] on select "Select Stylist Admin [PERSON_NAME] [PERSON_NAME] Front Desk Rehan Reports [PERS…" at bounding box center [151, 194] width 47 height 12
select select "88997"
click at [128, 188] on select "Select Stylist Admin [PERSON_NAME] [PERSON_NAME] Front Desk Rehan Reports [PERS…" at bounding box center [151, 194] width 47 height 12
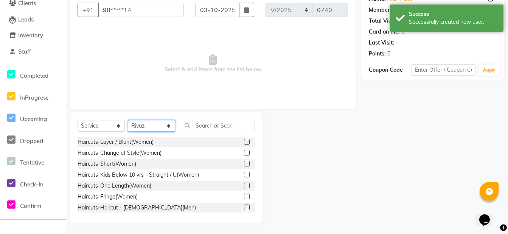
scroll to position [68, 0]
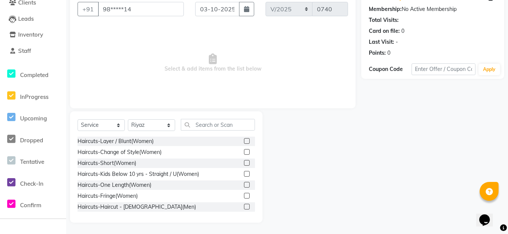
click at [244, 207] on label at bounding box center [247, 207] width 6 height 6
click at [244, 207] on input "checkbox" at bounding box center [246, 207] width 5 height 5
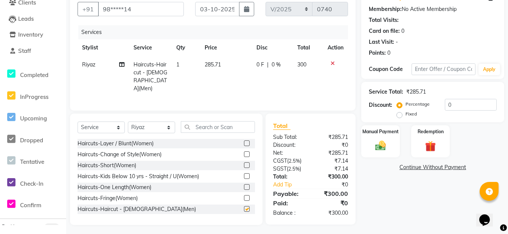
checkbox input "false"
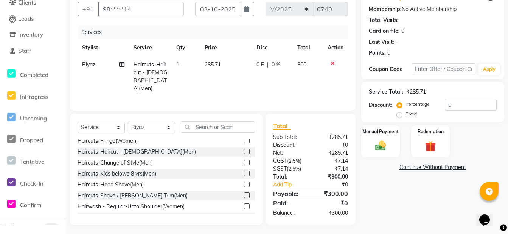
scroll to position [76, 0]
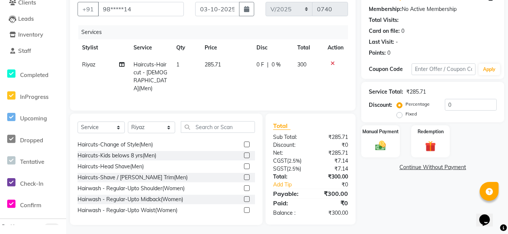
click at [244, 175] on label at bounding box center [247, 178] width 6 height 6
click at [244, 175] on input "checkbox" at bounding box center [246, 177] width 5 height 5
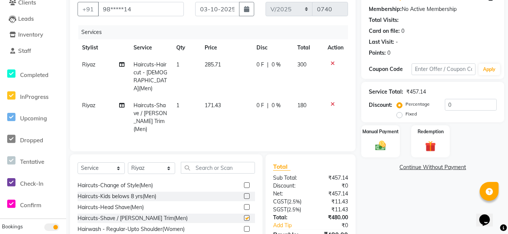
checkbox input "false"
click at [145, 163] on select "Select Stylist Admin [PERSON_NAME] [PERSON_NAME] Front Desk Rehan Reports [PERS…" at bounding box center [151, 169] width 47 height 12
select select "89000"
click at [128, 163] on select "Select Stylist Admin [PERSON_NAME] [PERSON_NAME] Front Desk Rehan Reports [PERS…" at bounding box center [151, 169] width 47 height 12
click at [214, 162] on input "text" at bounding box center [218, 168] width 74 height 12
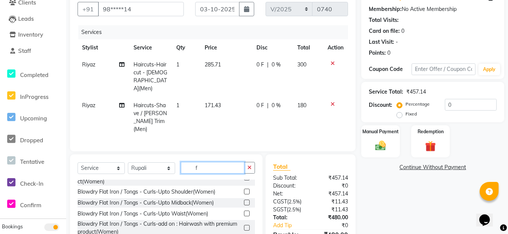
scroll to position [21, 0]
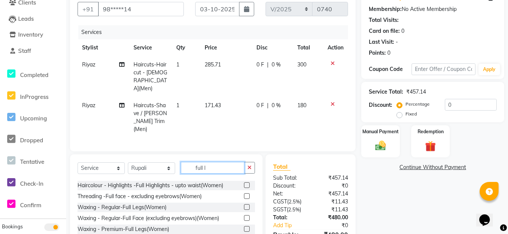
type input "full l"
click at [244, 227] on label at bounding box center [247, 230] width 6 height 6
click at [244, 227] on input "checkbox" at bounding box center [246, 229] width 5 height 5
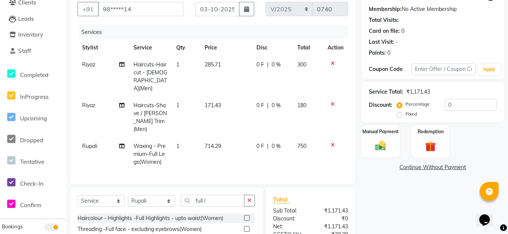
checkbox input "false"
click at [210, 195] on input "full l" at bounding box center [213, 201] width 64 height 12
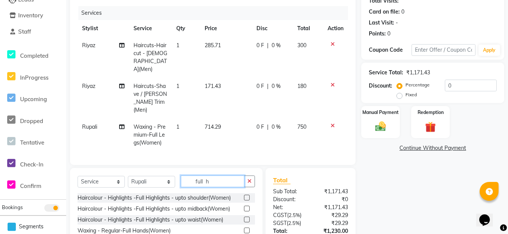
scroll to position [106, 0]
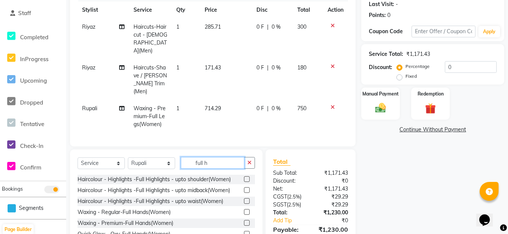
type input "full h"
click at [247, 220] on label at bounding box center [247, 223] width 6 height 6
click at [247, 221] on input "checkbox" at bounding box center [246, 223] width 5 height 5
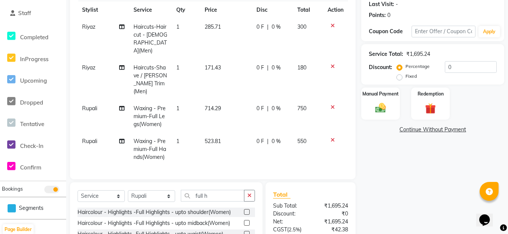
checkbox input "false"
click at [248, 190] on button "button" at bounding box center [249, 196] width 11 height 12
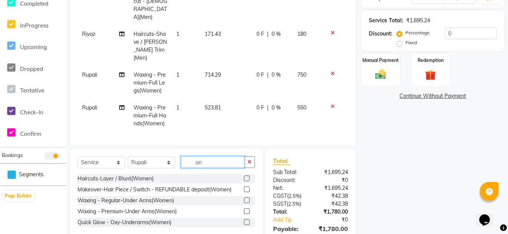
scroll to position [167, 0]
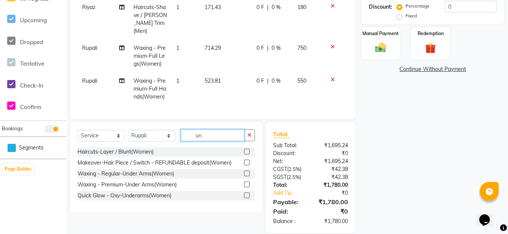
type input "un"
click at [248, 182] on label at bounding box center [247, 185] width 6 height 6
click at [248, 183] on input "checkbox" at bounding box center [246, 185] width 5 height 5
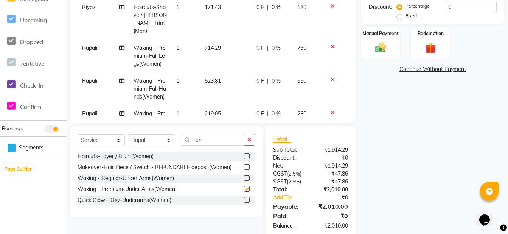
checkbox input "false"
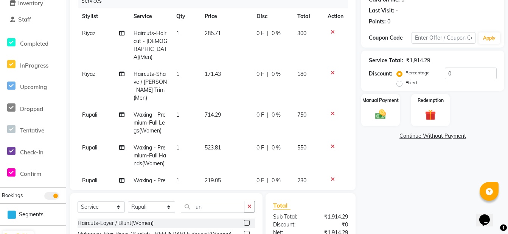
scroll to position [91, 0]
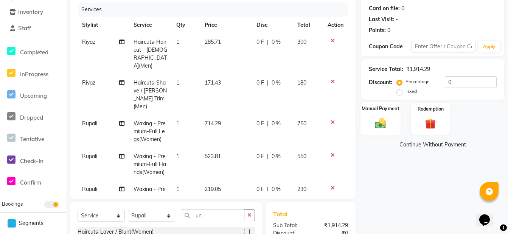
click at [391, 118] on div "Manual Payment" at bounding box center [380, 119] width 40 height 34
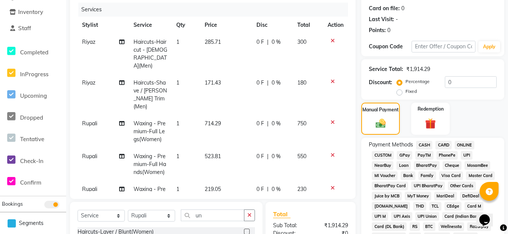
click at [442, 145] on span "CARD" at bounding box center [443, 145] width 16 height 9
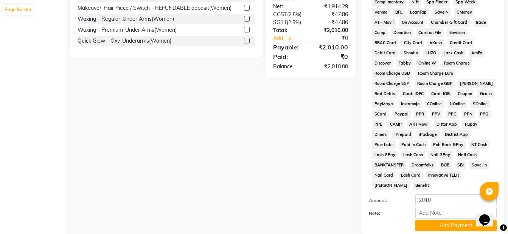
scroll to position [372, 0]
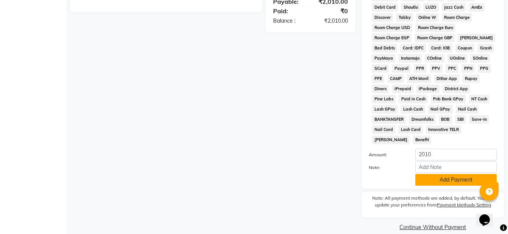
click at [438, 174] on button "Add Payment" at bounding box center [455, 180] width 81 height 12
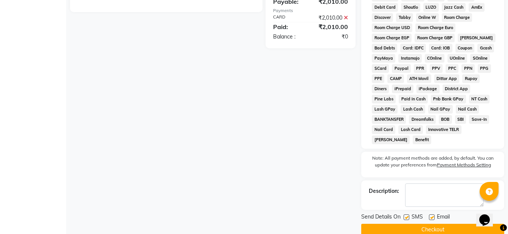
click at [412, 224] on button "Checkout" at bounding box center [432, 230] width 143 height 12
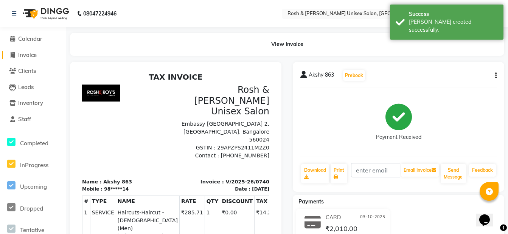
click at [29, 57] on span "Invoice" at bounding box center [27, 54] width 19 height 7
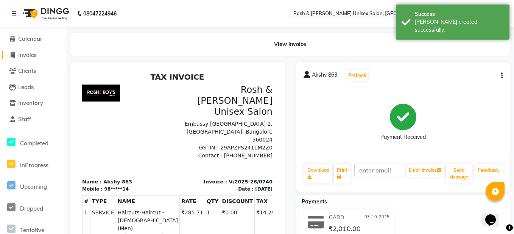
select select "8757"
select select "service"
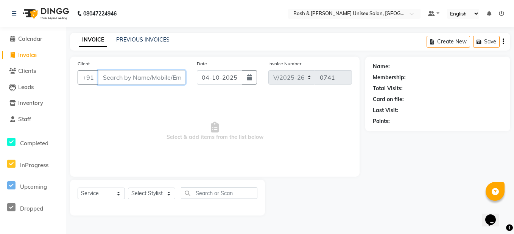
click at [116, 78] on input "Client" at bounding box center [141, 77] width 87 height 14
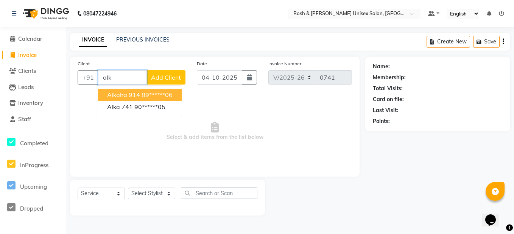
click at [139, 97] on button "Alkaha 914 89******06" at bounding box center [140, 95] width 84 height 12
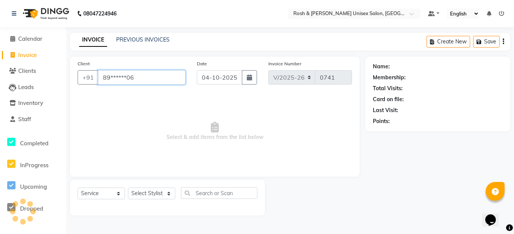
type input "89******06"
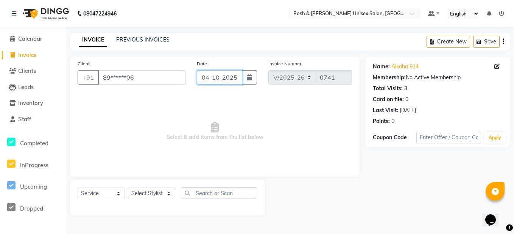
click at [222, 78] on input "04-10-2025" at bounding box center [219, 77] width 45 height 14
select select "10"
select select "2025"
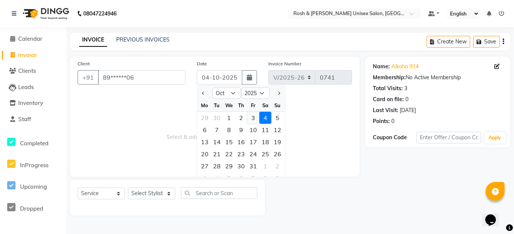
click at [256, 120] on div "3" at bounding box center [253, 118] width 12 height 12
type input "03-10-2025"
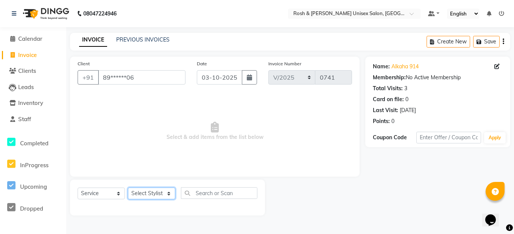
click at [160, 192] on select "Select Stylist Admin [PERSON_NAME] [PERSON_NAME] Front Desk Rehan Reports [PERS…" at bounding box center [151, 194] width 47 height 12
select select "90987"
click at [128, 188] on select "Select Stylist Admin [PERSON_NAME] [PERSON_NAME] Front Desk Rehan Reports [PERS…" at bounding box center [151, 194] width 47 height 12
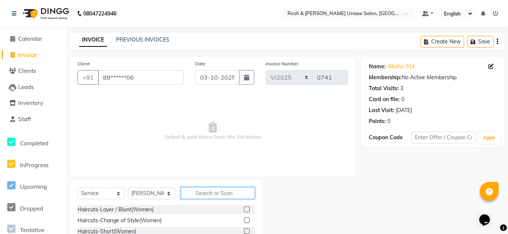
click at [202, 191] on input "text" at bounding box center [218, 194] width 74 height 12
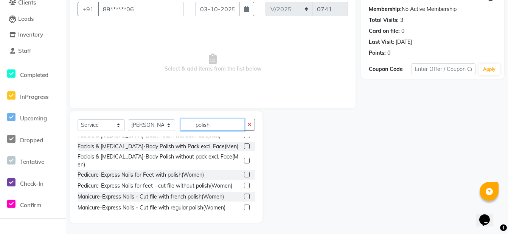
scroll to position [36, 0]
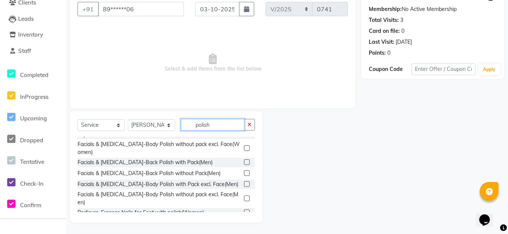
type input "polish"
click at [244, 210] on label at bounding box center [247, 213] width 6 height 6
click at [244, 211] on input "checkbox" at bounding box center [246, 213] width 5 height 5
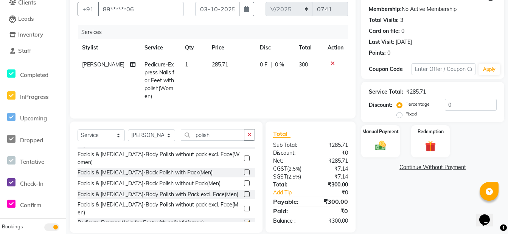
checkbox input "false"
click at [331, 62] on icon at bounding box center [333, 63] width 4 height 5
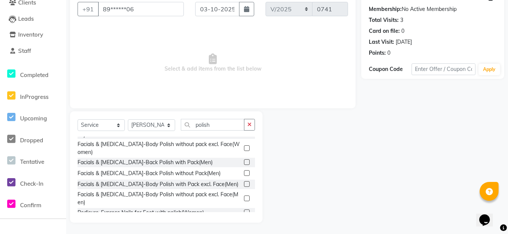
click at [244, 196] on label at bounding box center [247, 199] width 6 height 6
click at [244, 197] on input "checkbox" at bounding box center [246, 199] width 5 height 5
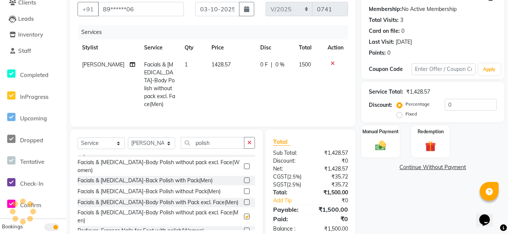
checkbox input "false"
click at [249, 141] on icon "button" at bounding box center [249, 142] width 4 height 5
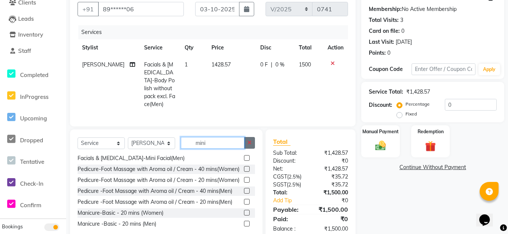
scroll to position [0, 0]
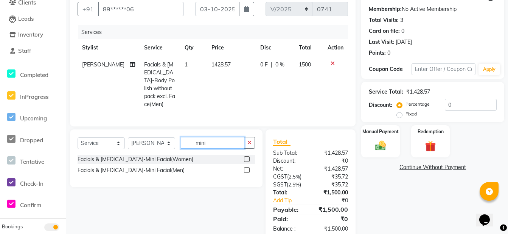
type input "mini"
click at [248, 168] on label at bounding box center [247, 171] width 6 height 6
click at [248, 168] on input "checkbox" at bounding box center [246, 170] width 5 height 5
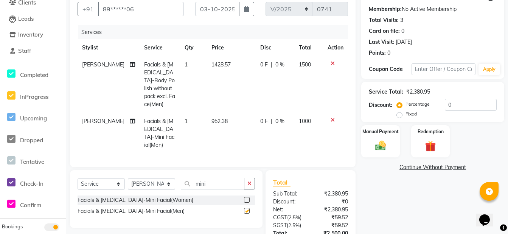
checkbox input "false"
click at [246, 197] on label at bounding box center [247, 200] width 6 height 6
click at [246, 198] on input "checkbox" at bounding box center [246, 200] width 5 height 5
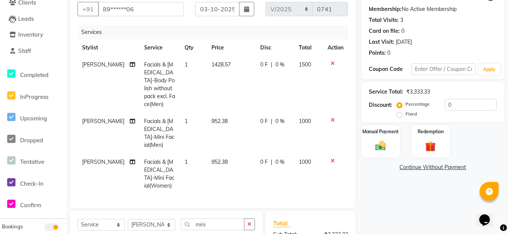
checkbox input "false"
click at [332, 118] on icon at bounding box center [333, 120] width 4 height 5
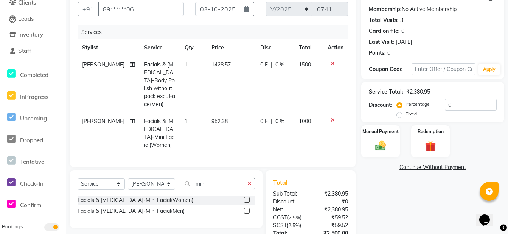
scroll to position [125, 0]
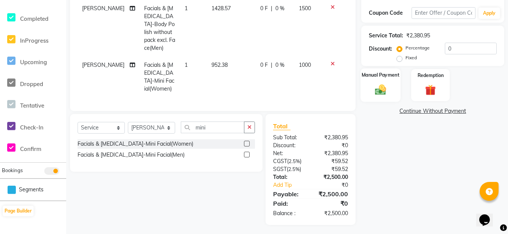
click at [382, 88] on img at bounding box center [380, 89] width 18 height 13
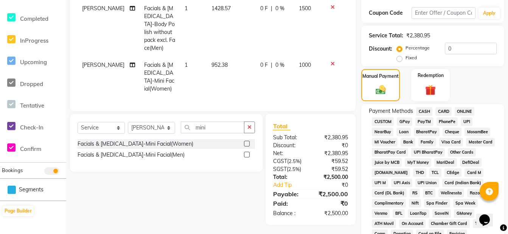
click at [423, 110] on span "CASH" at bounding box center [424, 111] width 16 height 9
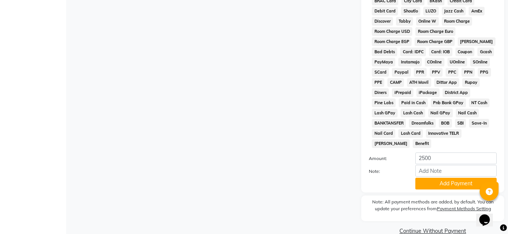
scroll to position [372, 0]
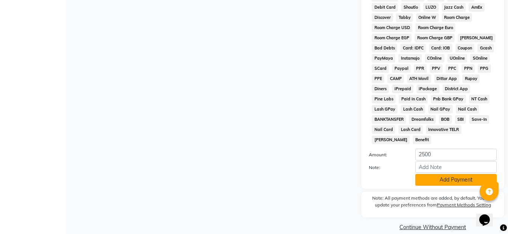
click at [441, 174] on button "Add Payment" at bounding box center [455, 180] width 81 height 12
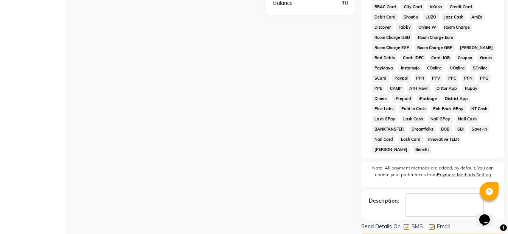
scroll to position [375, 0]
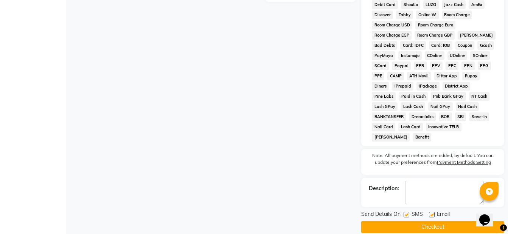
drag, startPoint x: 421, startPoint y: 214, endPoint x: 417, endPoint y: 214, distance: 4.6
click at [421, 222] on button "Checkout" at bounding box center [432, 228] width 143 height 12
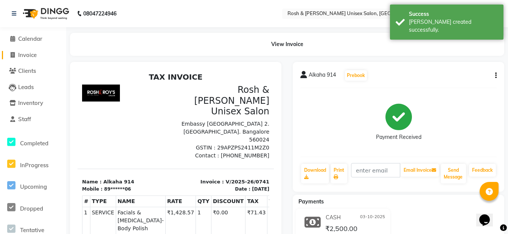
click at [27, 56] on span "Invoice" at bounding box center [27, 54] width 19 height 7
select select "service"
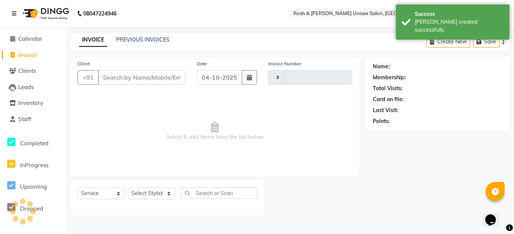
type input "0742"
select select "8757"
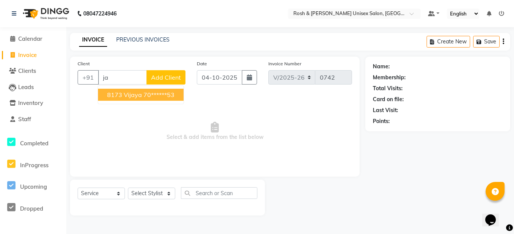
type input "j"
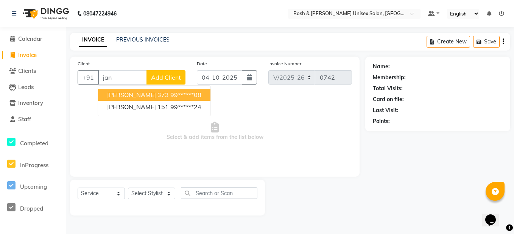
click at [170, 92] on ngb-highlight "99******08" at bounding box center [185, 95] width 31 height 8
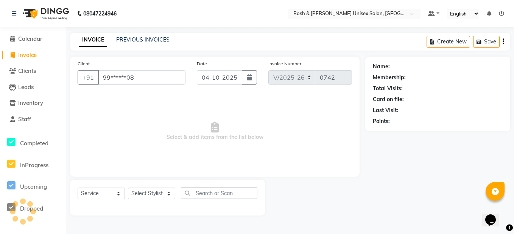
type input "99******08"
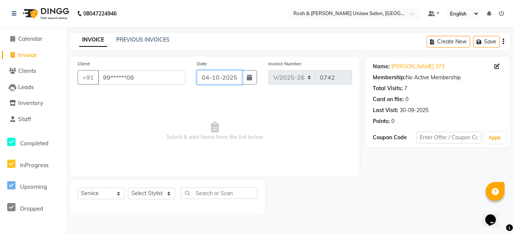
click at [237, 80] on input "04-10-2025" at bounding box center [219, 77] width 45 height 14
select select "10"
select select "2025"
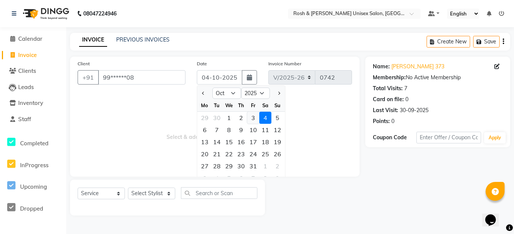
click at [250, 118] on div "3" at bounding box center [253, 118] width 12 height 12
type input "03-10-2025"
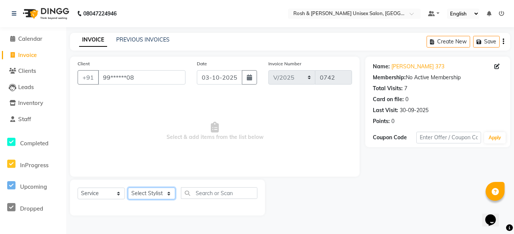
click at [157, 189] on select "Select Stylist Admin [PERSON_NAME] [PERSON_NAME] Front Desk Rehan Reports [PERS…" at bounding box center [151, 194] width 47 height 12
select select "88996"
click at [128, 188] on select "Select Stylist Admin [PERSON_NAME] [PERSON_NAME] Front Desk Rehan Reports [PERS…" at bounding box center [151, 194] width 47 height 12
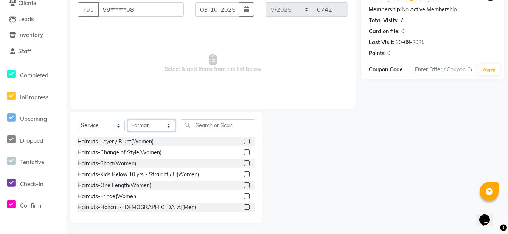
scroll to position [68, 0]
click at [215, 129] on input "text" at bounding box center [218, 125] width 74 height 12
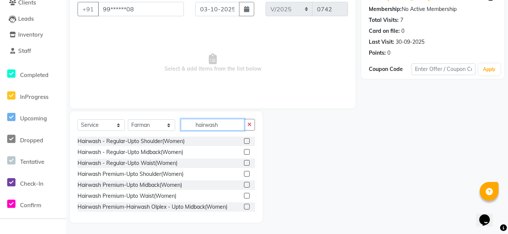
type input "hairwash"
click at [244, 196] on label at bounding box center [247, 196] width 6 height 6
click at [244, 196] on input "checkbox" at bounding box center [246, 196] width 5 height 5
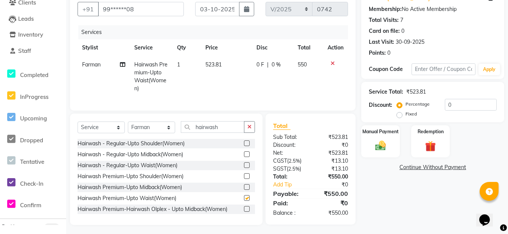
checkbox input "false"
click at [391, 140] on div "Manual Payment" at bounding box center [380, 142] width 40 height 34
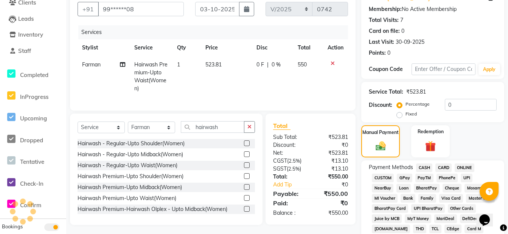
click at [462, 166] on span "ONLINE" at bounding box center [465, 168] width 20 height 9
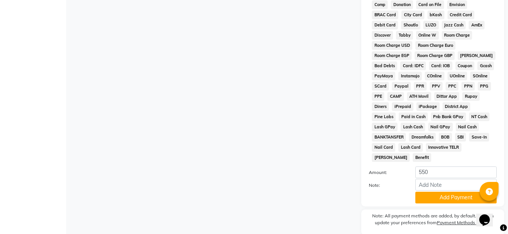
scroll to position [372, 0]
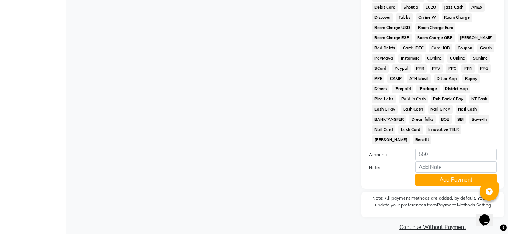
drag, startPoint x: 436, startPoint y: 169, endPoint x: 413, endPoint y: 162, distance: 23.8
click at [435, 174] on button "Add Payment" at bounding box center [455, 180] width 81 height 12
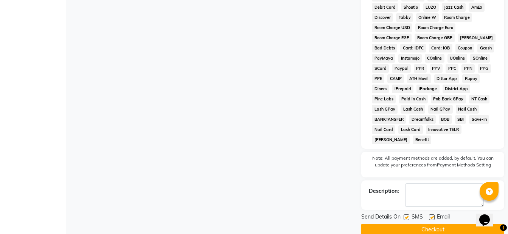
click at [426, 224] on button "Checkout" at bounding box center [432, 230] width 143 height 12
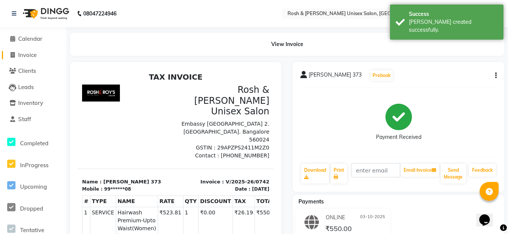
click at [30, 59] on link "Invoice" at bounding box center [33, 55] width 62 height 9
select select "8757"
select select "service"
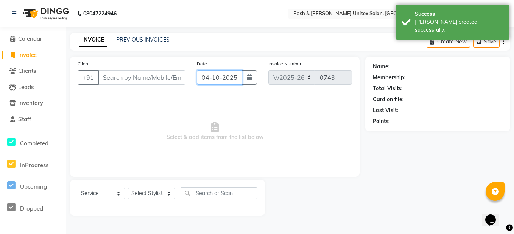
click at [233, 80] on input "04-10-2025" at bounding box center [219, 77] width 45 height 14
select select "10"
select select "2025"
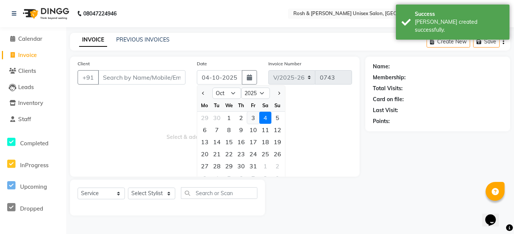
click at [251, 115] on div "3" at bounding box center [253, 118] width 12 height 12
type input "03-10-2025"
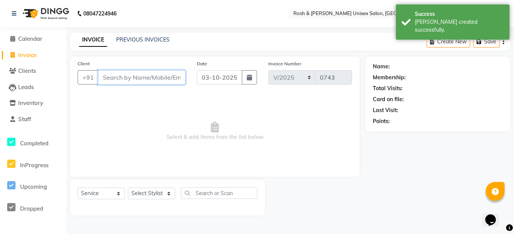
click at [149, 76] on input "Client" at bounding box center [141, 77] width 87 height 14
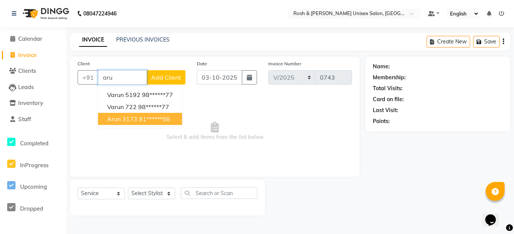
click at [151, 116] on ngb-highlight "81******56" at bounding box center [154, 119] width 31 height 8
type input "81******56"
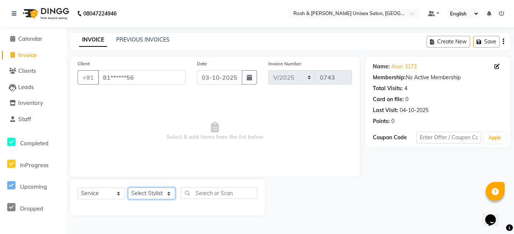
click at [171, 194] on select "Select Stylist Admin [PERSON_NAME] [PERSON_NAME] Front Desk Rehan Reports [PERS…" at bounding box center [151, 194] width 47 height 12
select select "88999"
click at [128, 188] on select "Select Stylist Admin [PERSON_NAME] [PERSON_NAME] Front Desk Rehan Reports [PERS…" at bounding box center [151, 194] width 47 height 12
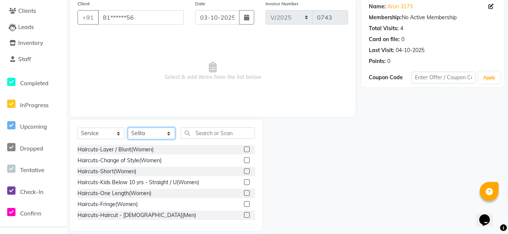
scroll to position [68, 0]
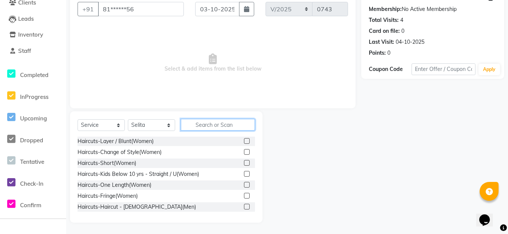
click at [227, 125] on input "text" at bounding box center [218, 125] width 74 height 12
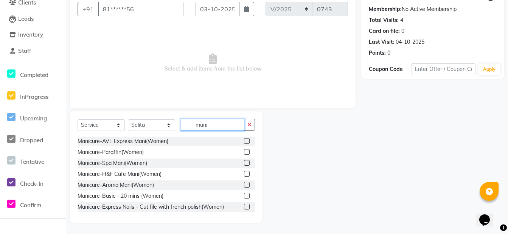
type input "mani"
click at [244, 174] on label at bounding box center [247, 174] width 6 height 6
click at [244, 174] on input "checkbox" at bounding box center [246, 174] width 5 height 5
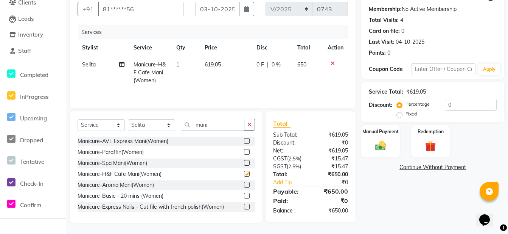
checkbox input "false"
click at [249, 126] on icon "button" at bounding box center [249, 124] width 4 height 5
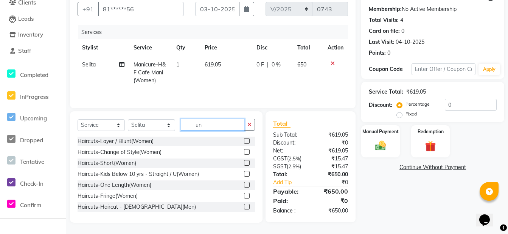
scroll to position [68, 0]
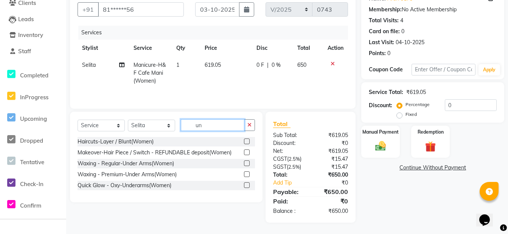
type input "un"
click at [248, 164] on label at bounding box center [247, 164] width 6 height 6
click at [248, 164] on input "checkbox" at bounding box center [246, 163] width 5 height 5
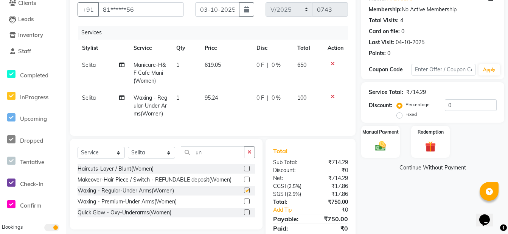
checkbox input "false"
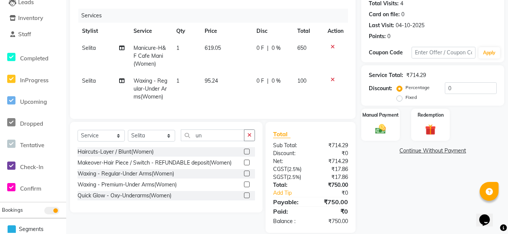
scroll to position [109, 0]
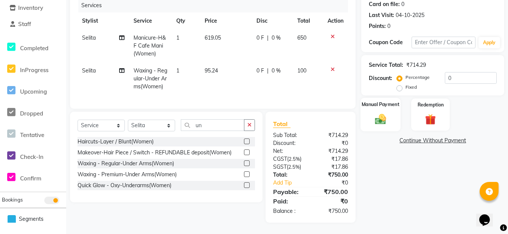
click at [390, 113] on img at bounding box center [380, 119] width 18 height 13
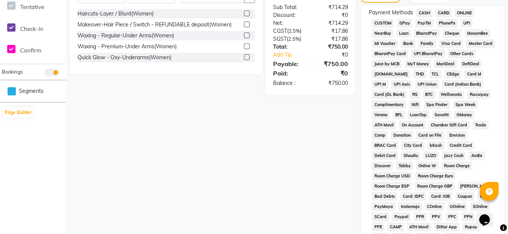
scroll to position [227, 0]
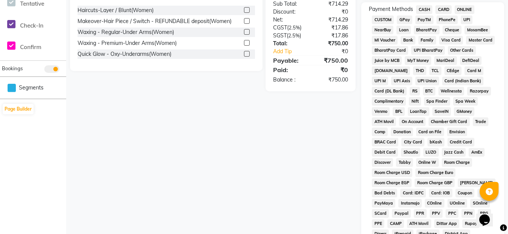
click at [427, 10] on span "CASH" at bounding box center [424, 9] width 16 height 9
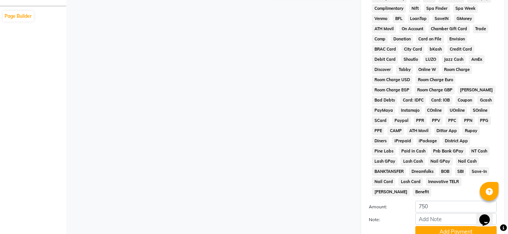
scroll to position [372, 0]
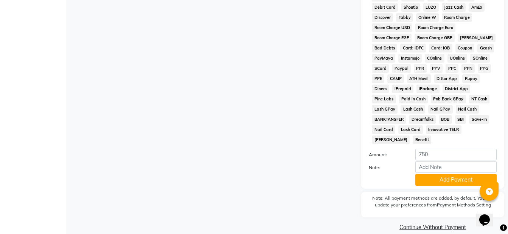
drag, startPoint x: 453, startPoint y: 171, endPoint x: 449, endPoint y: 168, distance: 4.4
click at [452, 174] on button "Add Payment" at bounding box center [455, 180] width 81 height 12
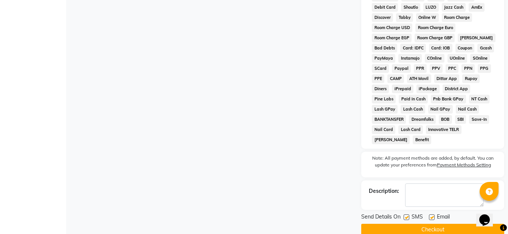
drag, startPoint x: 400, startPoint y: 221, endPoint x: 273, endPoint y: 172, distance: 136.0
click at [396, 224] on button "Checkout" at bounding box center [432, 230] width 143 height 12
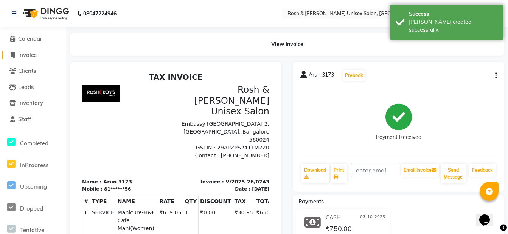
click at [37, 57] on span "Invoice" at bounding box center [27, 54] width 19 height 7
select select "8757"
select select "service"
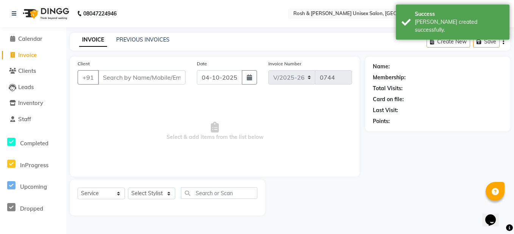
click at [125, 73] on input "Client" at bounding box center [141, 77] width 87 height 14
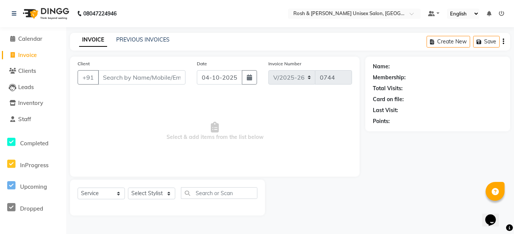
click at [121, 81] on input "Client" at bounding box center [141, 77] width 87 height 14
click at [118, 75] on input "Client" at bounding box center [141, 77] width 87 height 14
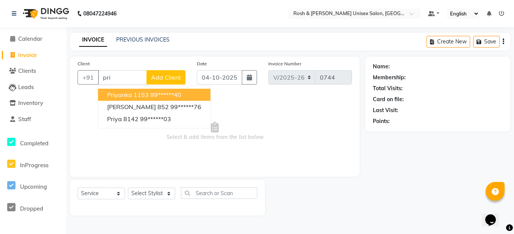
click at [141, 92] on span "priyanka 1153" at bounding box center [128, 95] width 42 height 8
type input "99******40"
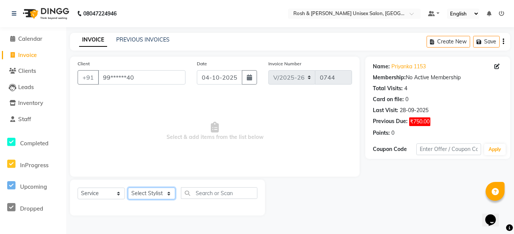
click at [155, 189] on select "Select Stylist Admin [PERSON_NAME] [PERSON_NAME] Front Desk Rehan Reports [PERS…" at bounding box center [151, 194] width 47 height 12
select select "88997"
click at [128, 188] on select "Select Stylist Admin [PERSON_NAME] [PERSON_NAME] Front Desk Rehan Reports [PERS…" at bounding box center [151, 194] width 47 height 12
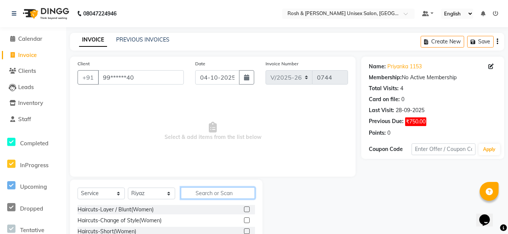
click at [212, 191] on input "text" at bounding box center [218, 194] width 74 height 12
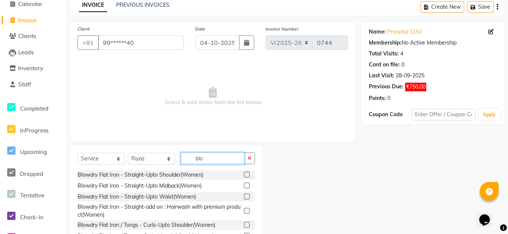
scroll to position [68, 0]
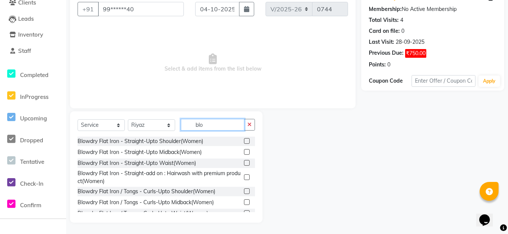
type input "blo"
click at [244, 153] on label at bounding box center [247, 152] width 6 height 6
click at [244, 153] on input "checkbox" at bounding box center [246, 152] width 5 height 5
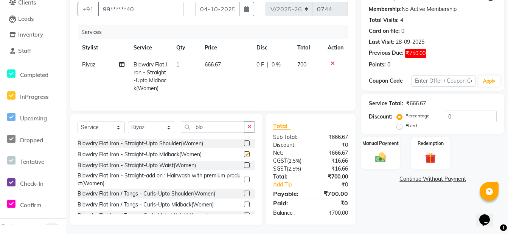
checkbox input "false"
click at [333, 62] on icon at bounding box center [333, 63] width 4 height 5
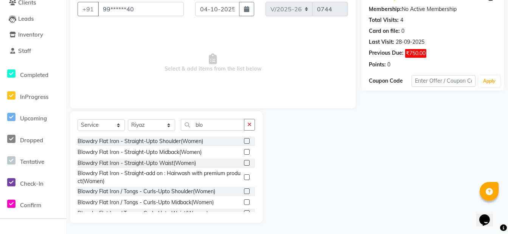
click at [244, 200] on label at bounding box center [247, 203] width 6 height 6
click at [244, 200] on input "checkbox" at bounding box center [246, 202] width 5 height 5
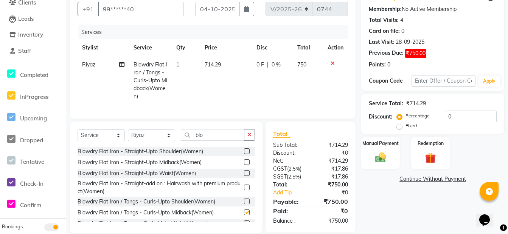
checkbox input "false"
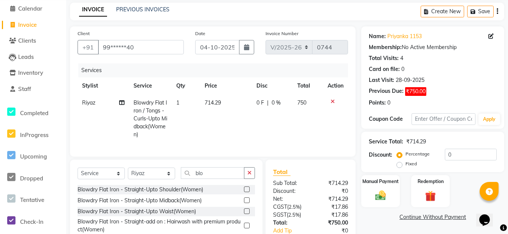
scroll to position [0, 0]
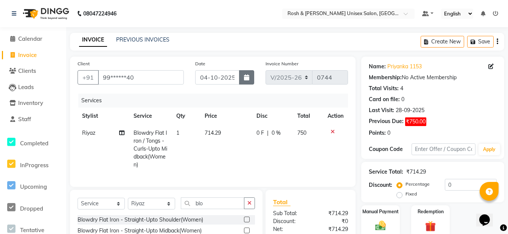
click at [247, 77] on icon "button" at bounding box center [246, 78] width 5 height 6
select select "10"
select select "2025"
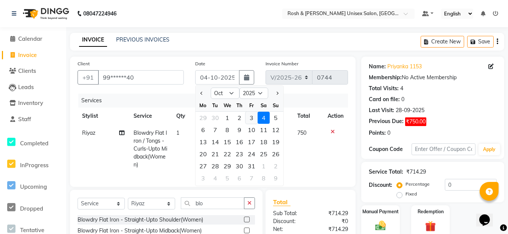
click at [250, 121] on div "3" at bounding box center [251, 118] width 12 height 12
type input "03-10-2025"
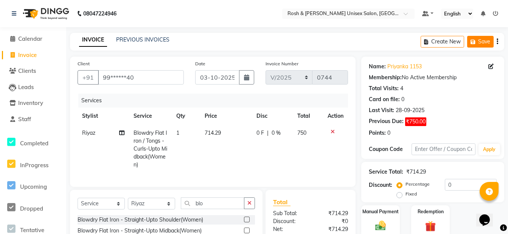
click at [473, 40] on icon "button" at bounding box center [474, 41] width 8 height 5
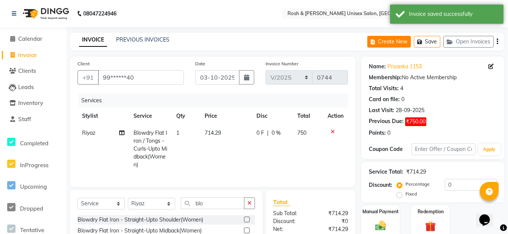
click at [402, 41] on button "Create New" at bounding box center [388, 42] width 43 height 12
select select "8757"
select select "service"
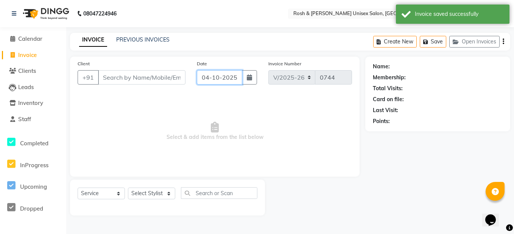
click at [241, 79] on input "04-10-2025" at bounding box center [219, 77] width 45 height 14
select select "10"
select select "2025"
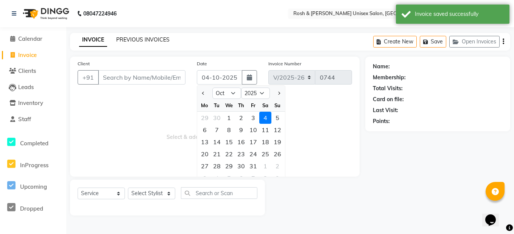
click at [156, 42] on link "PREVIOUS INVOICES" at bounding box center [142, 39] width 53 height 7
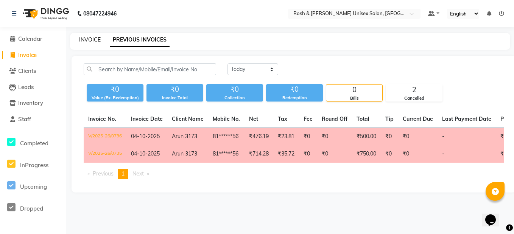
click at [87, 42] on link "INVOICE" at bounding box center [90, 39] width 22 height 7
select select "service"
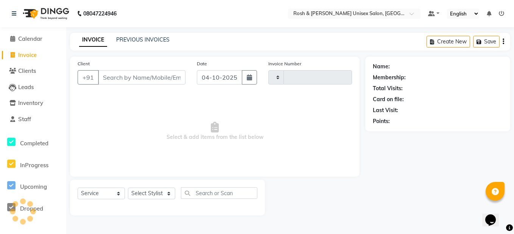
type input "0744"
select select "8757"
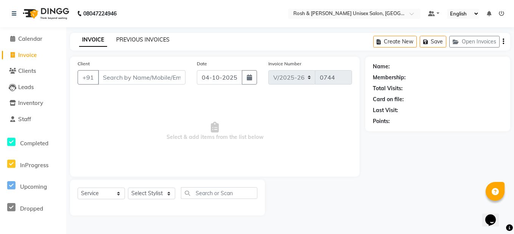
click at [144, 41] on link "PREVIOUS INVOICES" at bounding box center [142, 39] width 53 height 7
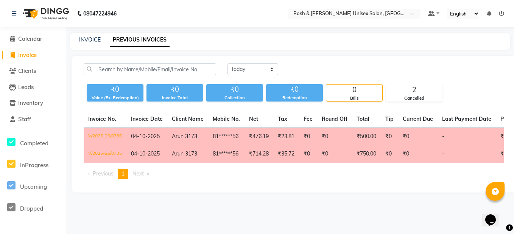
drag, startPoint x: 102, startPoint y: 40, endPoint x: 116, endPoint y: 46, distance: 15.8
click at [116, 44] on div "INVOICE PREVIOUS INVOICES" at bounding box center [285, 40] width 431 height 8
drag, startPoint x: 116, startPoint y: 46, endPoint x: 92, endPoint y: 40, distance: 24.9
click at [92, 40] on link "INVOICE" at bounding box center [90, 39] width 22 height 7
select select "8757"
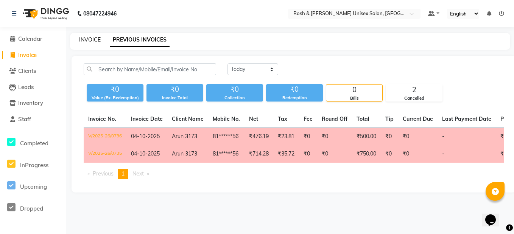
select select "service"
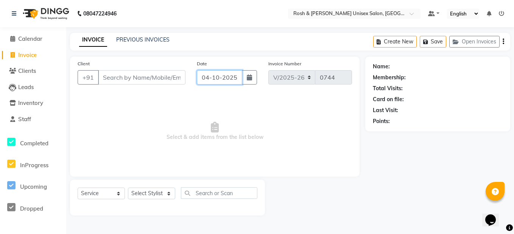
click at [219, 75] on input "04-10-2025" at bounding box center [219, 77] width 45 height 14
select select "10"
select select "2025"
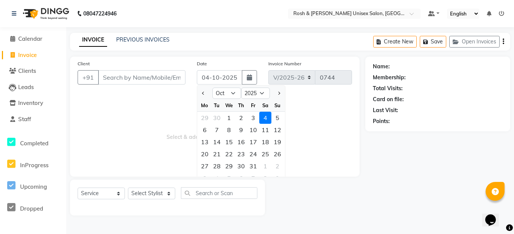
click at [255, 120] on div "3" at bounding box center [253, 118] width 12 height 12
type input "03-10-2025"
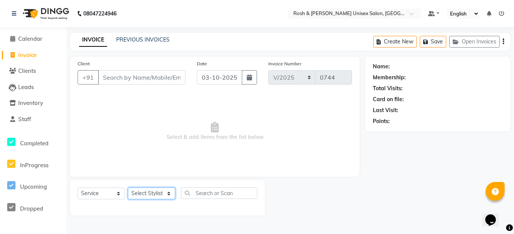
click at [165, 192] on select "Select Stylist Admin [PERSON_NAME] [PERSON_NAME] Front Desk Rehan Reports [PERS…" at bounding box center [151, 194] width 47 height 12
select select "89000"
click at [128, 188] on select "Select Stylist Admin [PERSON_NAME] [PERSON_NAME] Front Desk Rehan Reports [PERS…" at bounding box center [151, 194] width 47 height 12
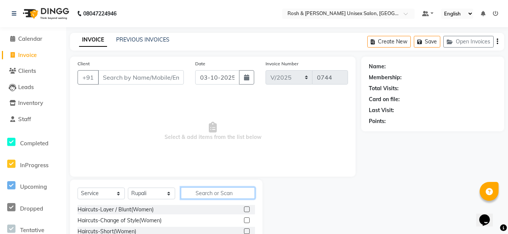
click at [206, 194] on input "text" at bounding box center [218, 194] width 74 height 12
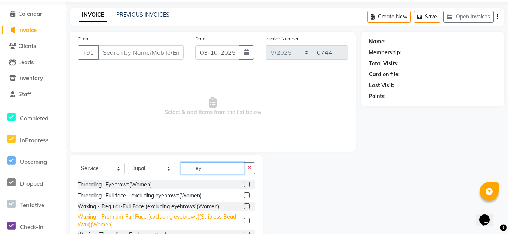
scroll to position [54, 0]
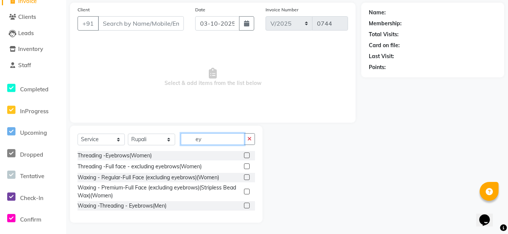
type input "ey"
click at [249, 156] on label at bounding box center [247, 156] width 6 height 6
click at [249, 156] on input "checkbox" at bounding box center [246, 156] width 5 height 5
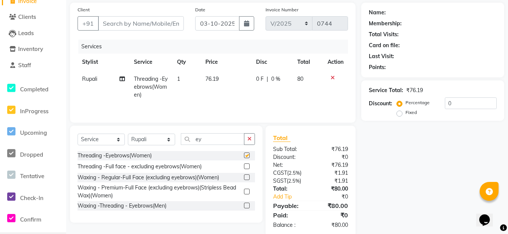
checkbox input "false"
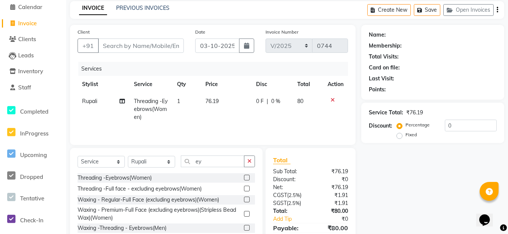
scroll to position [0, 0]
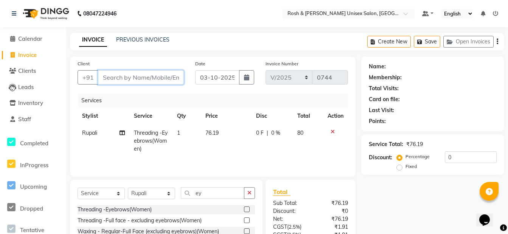
click at [139, 76] on input "Client" at bounding box center [141, 77] width 86 height 14
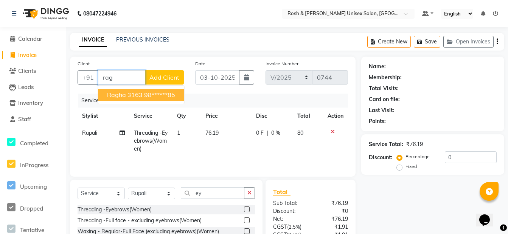
click at [153, 96] on ngb-highlight "98******85" at bounding box center [159, 95] width 31 height 8
type input "98******85"
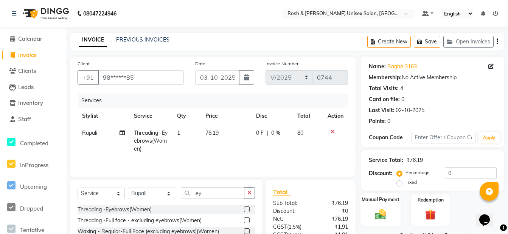
click at [388, 211] on img at bounding box center [380, 214] width 18 height 13
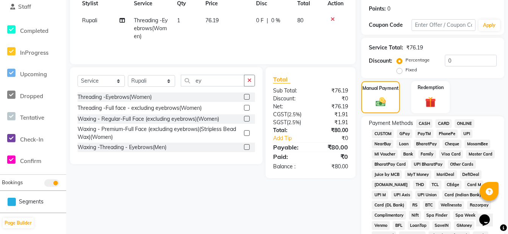
scroll to position [113, 0]
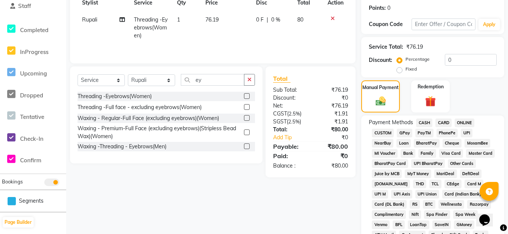
click at [463, 121] on span "ONLINE" at bounding box center [465, 123] width 20 height 9
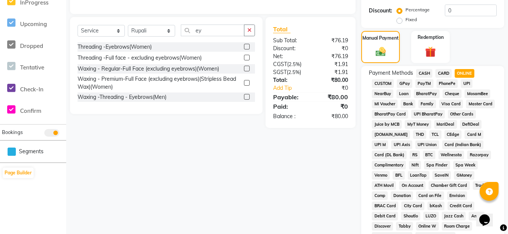
scroll to position [372, 0]
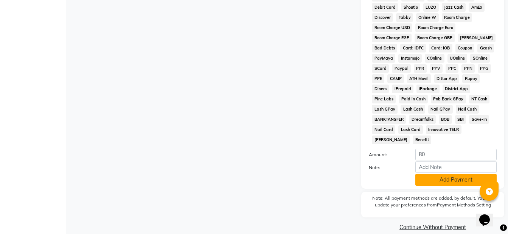
click at [446, 174] on button "Add Payment" at bounding box center [455, 180] width 81 height 12
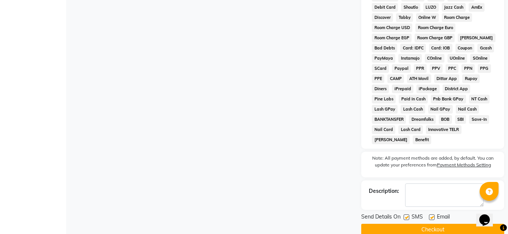
click at [424, 224] on button "Checkout" at bounding box center [432, 230] width 143 height 12
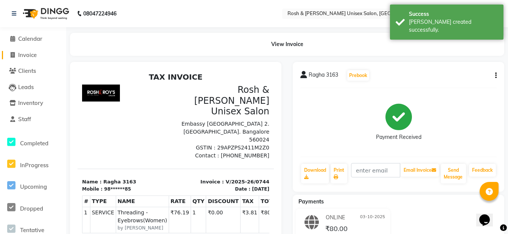
click at [28, 53] on span "Invoice" at bounding box center [27, 54] width 19 height 7
select select "service"
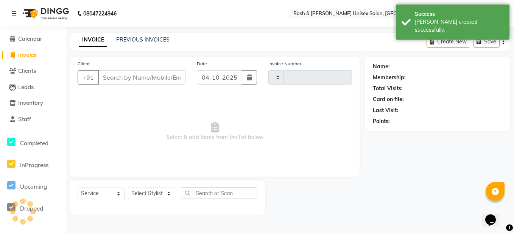
type input "0745"
select select "8757"
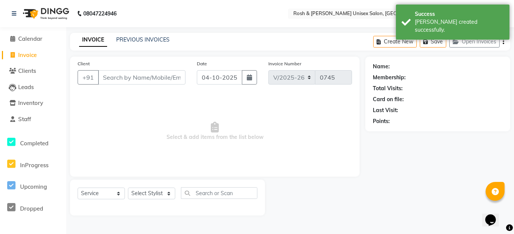
click at [113, 71] on input "Client" at bounding box center [141, 77] width 87 height 14
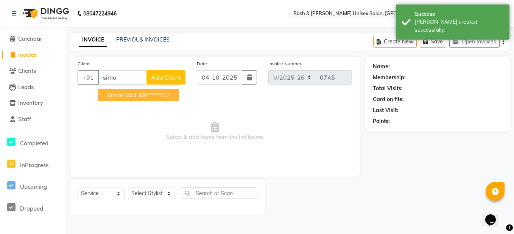
click at [147, 92] on ngb-highlight "99******27" at bounding box center [154, 95] width 31 height 8
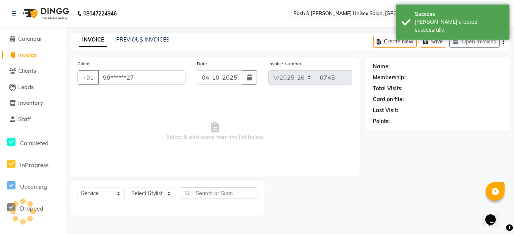
type input "99******27"
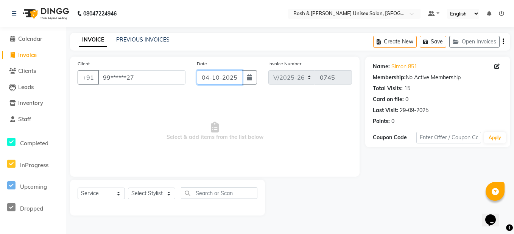
click at [236, 78] on input "04-10-2025" at bounding box center [219, 77] width 45 height 14
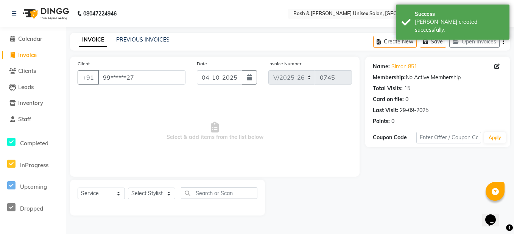
select select "10"
select select "2025"
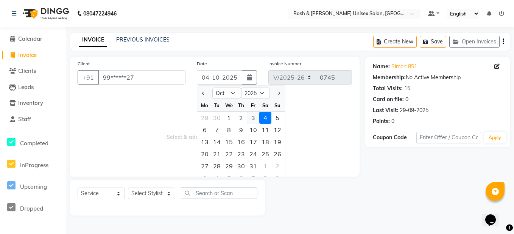
click at [251, 117] on div "3" at bounding box center [253, 118] width 12 height 12
type input "03-10-2025"
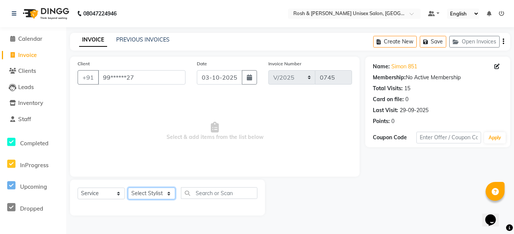
click at [169, 192] on select "Select Stylist Admin [PERSON_NAME] [PERSON_NAME] Front Desk Rehan Reports [PERS…" at bounding box center [151, 194] width 47 height 12
select select "88996"
click at [128, 188] on select "Select Stylist Admin [PERSON_NAME] [PERSON_NAME] Front Desk Rehan Reports [PERS…" at bounding box center [151, 194] width 47 height 12
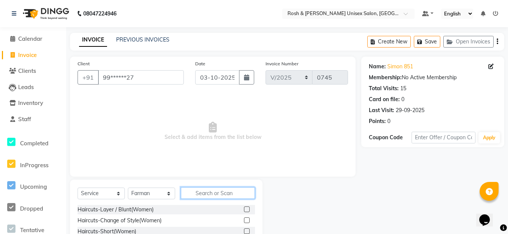
click at [224, 195] on input "text" at bounding box center [218, 194] width 74 height 12
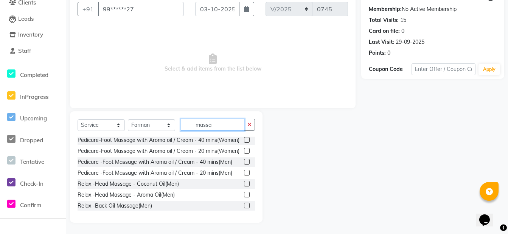
scroll to position [36, 0]
type input "massa"
click at [244, 194] on label at bounding box center [247, 195] width 6 height 6
click at [244, 194] on input "checkbox" at bounding box center [246, 195] width 5 height 5
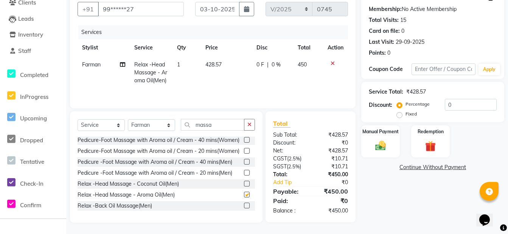
checkbox input "false"
click at [248, 126] on icon "button" at bounding box center [249, 124] width 4 height 5
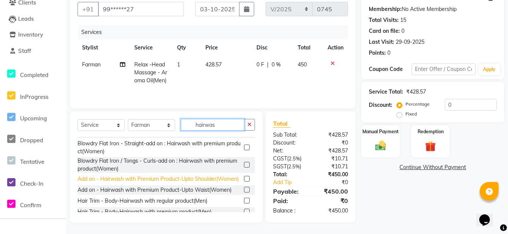
scroll to position [86, 0]
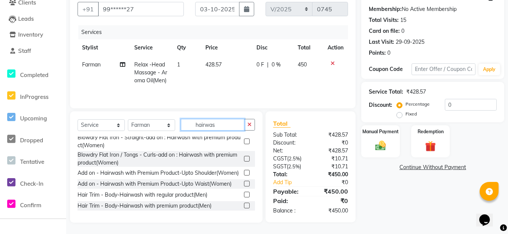
type input "hairwas"
click at [244, 193] on label at bounding box center [247, 195] width 6 height 6
click at [244, 193] on input "checkbox" at bounding box center [246, 195] width 5 height 5
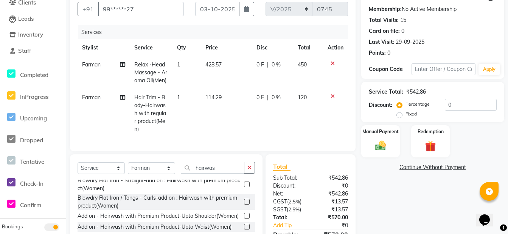
checkbox input "false"
click at [379, 151] on img at bounding box center [380, 146] width 18 height 13
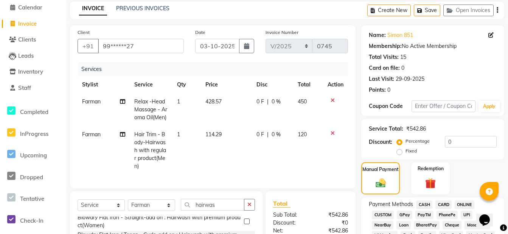
scroll to position [113, 0]
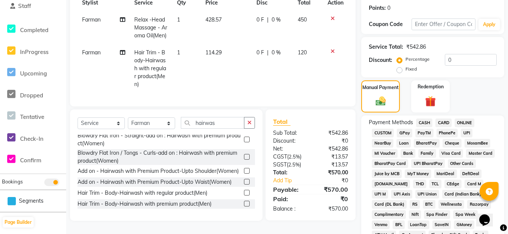
click at [465, 124] on span "ONLINE" at bounding box center [465, 123] width 20 height 9
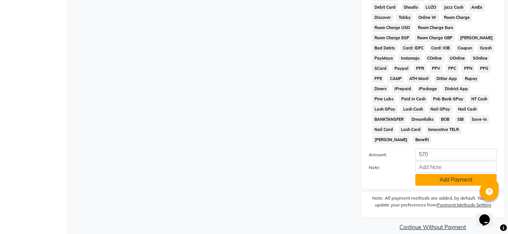
click at [441, 174] on button "Add Payment" at bounding box center [455, 180] width 81 height 12
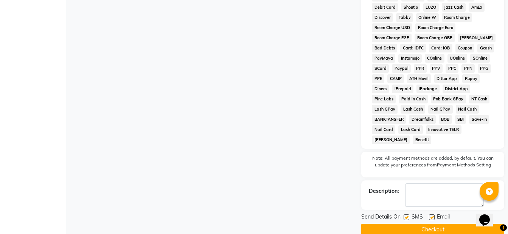
drag, startPoint x: 385, startPoint y: 219, endPoint x: 377, endPoint y: 201, distance: 19.3
click at [383, 224] on button "Checkout" at bounding box center [432, 230] width 143 height 12
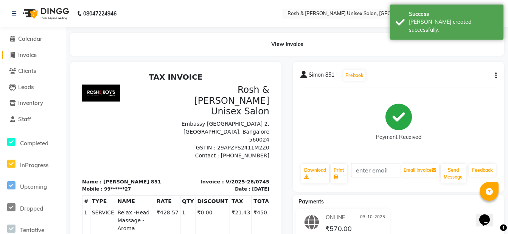
click at [29, 53] on span "Invoice" at bounding box center [27, 54] width 19 height 7
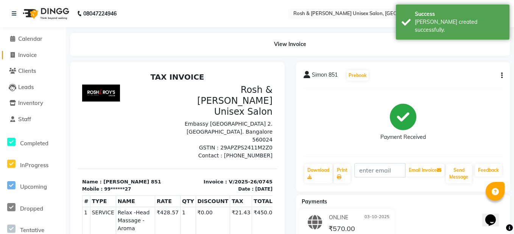
select select "8757"
select select "service"
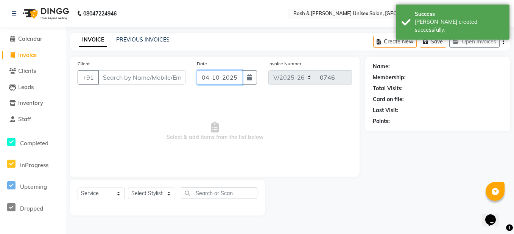
click at [235, 82] on input "04-10-2025" at bounding box center [219, 77] width 45 height 14
select select "10"
select select "2025"
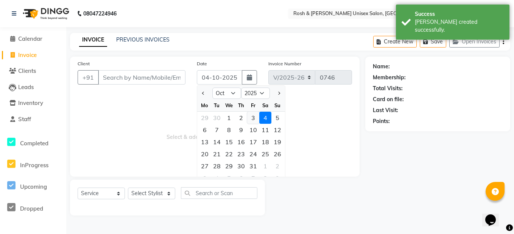
click at [253, 119] on div "3" at bounding box center [253, 118] width 12 height 12
type input "03-10-2025"
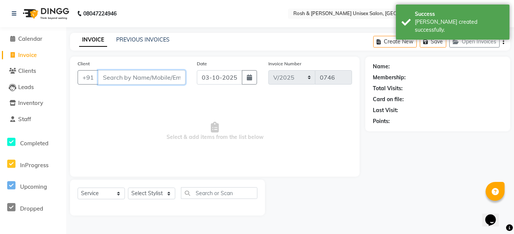
click at [144, 80] on input "Client" at bounding box center [141, 77] width 87 height 14
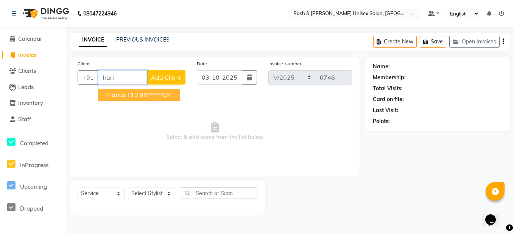
click at [157, 96] on ngb-highlight "98******02" at bounding box center [155, 95] width 31 height 8
type input "98******02"
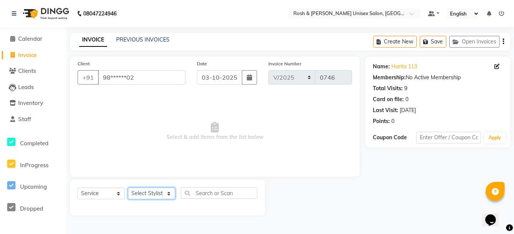
click at [163, 194] on select "Select Stylist Admin [PERSON_NAME] [PERSON_NAME] Front Desk Rehan Reports [PERS…" at bounding box center [151, 194] width 47 height 12
select select "88997"
click at [128, 188] on select "Select Stylist Admin [PERSON_NAME] [PERSON_NAME] Front Desk Rehan Reports [PERS…" at bounding box center [151, 194] width 47 height 12
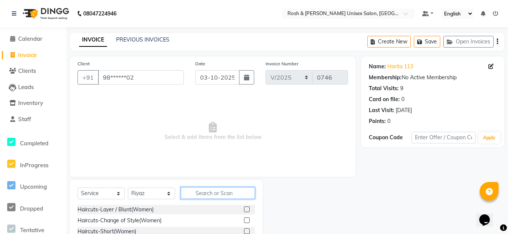
click at [197, 196] on input "text" at bounding box center [218, 194] width 74 height 12
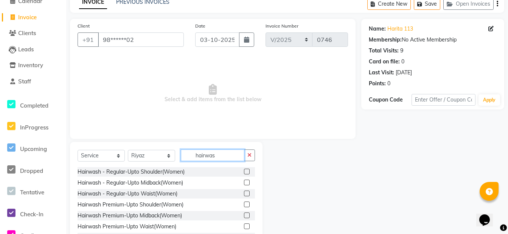
type input "hairwas"
click at [244, 183] on label at bounding box center [247, 183] width 6 height 6
click at [244, 183] on input "checkbox" at bounding box center [246, 183] width 5 height 5
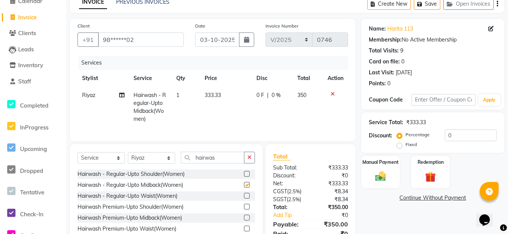
checkbox input "false"
click at [385, 173] on img at bounding box center [380, 176] width 18 height 13
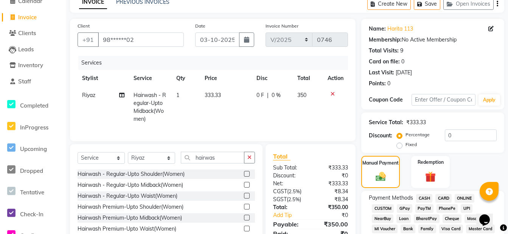
click at [463, 197] on span "ONLINE" at bounding box center [465, 198] width 20 height 9
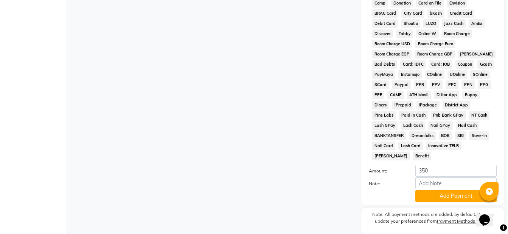
scroll to position [372, 0]
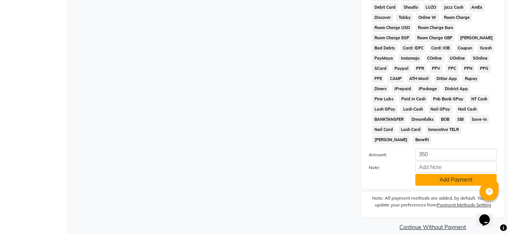
click at [444, 174] on button "Add Payment" at bounding box center [455, 180] width 81 height 12
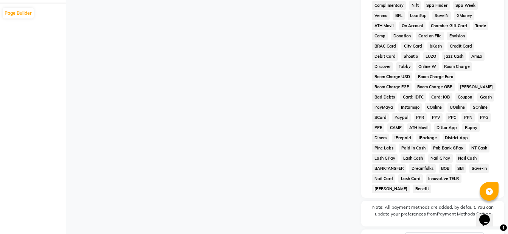
scroll to position [375, 0]
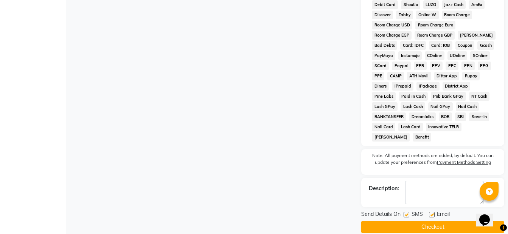
click at [421, 222] on button "Checkout" at bounding box center [432, 228] width 143 height 12
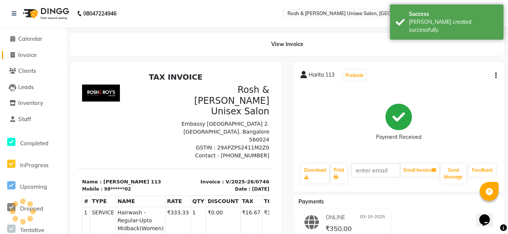
click at [29, 55] on span "Invoice" at bounding box center [27, 54] width 19 height 7
select select "8757"
select select "service"
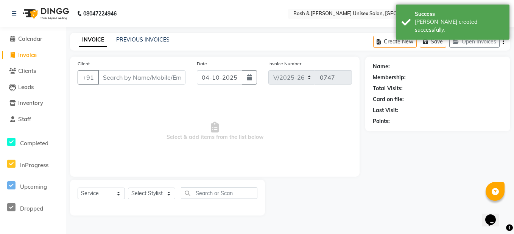
click at [141, 34] on div "INVOICE PREVIOUS INVOICES Create New Save Open Invoices" at bounding box center [290, 42] width 440 height 18
drag, startPoint x: 141, startPoint y: 34, endPoint x: 102, endPoint y: 40, distance: 39.0
click at [102, 40] on link "INVOICE" at bounding box center [93, 40] width 28 height 14
click at [129, 38] on link "PREVIOUS INVOICES" at bounding box center [142, 39] width 53 height 7
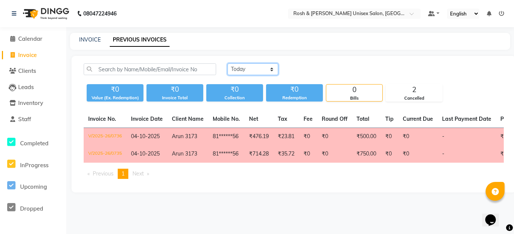
click at [267, 68] on select "[DATE] [DATE] Custom Range" at bounding box center [252, 70] width 51 height 12
select select "range"
click at [227, 64] on select "[DATE] [DATE] Custom Range" at bounding box center [252, 70] width 51 height 12
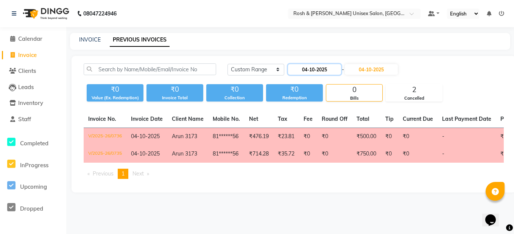
click at [314, 70] on input "04-10-2025" at bounding box center [314, 69] width 53 height 11
select select "10"
select select "2025"
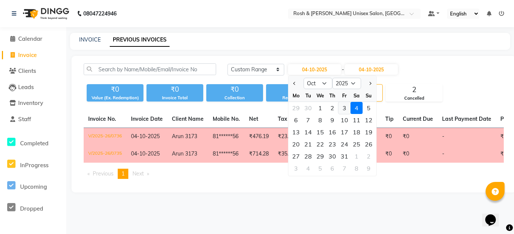
click at [344, 108] on div "3" at bounding box center [344, 108] width 12 height 12
type input "03-10-2025"
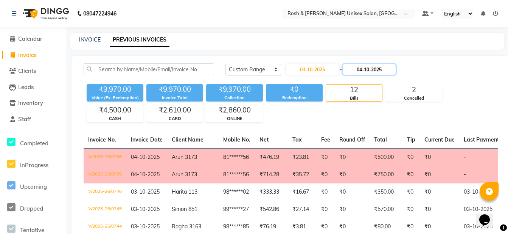
click at [371, 71] on input "04-10-2025" at bounding box center [369, 69] width 53 height 11
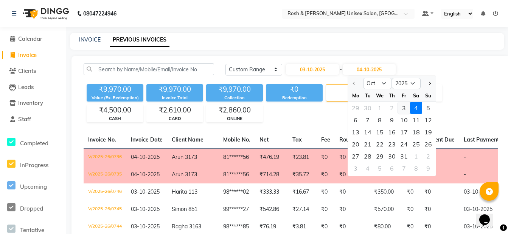
click at [404, 108] on div "3" at bounding box center [404, 108] width 12 height 12
type input "03-10-2025"
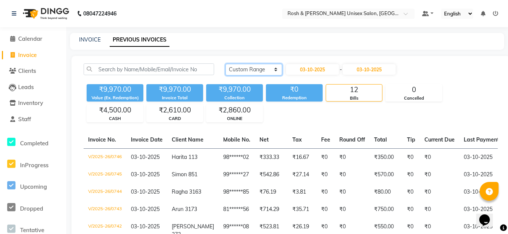
click at [258, 68] on select "[DATE] [DATE] Custom Range" at bounding box center [253, 70] width 57 height 12
select select "today"
click at [225, 64] on select "[DATE] [DATE] Custom Range" at bounding box center [253, 70] width 57 height 12
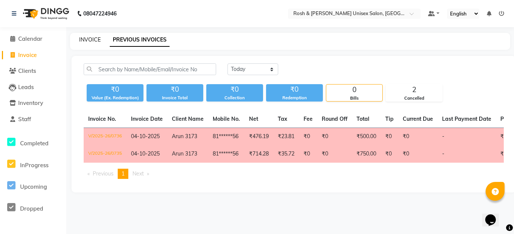
click at [92, 42] on link "INVOICE" at bounding box center [90, 39] width 22 height 7
select select "8757"
select select "service"
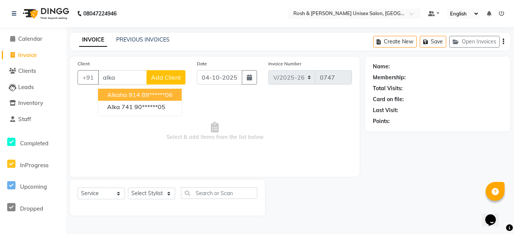
click at [148, 93] on ngb-highlight "89******06" at bounding box center [156, 95] width 31 height 8
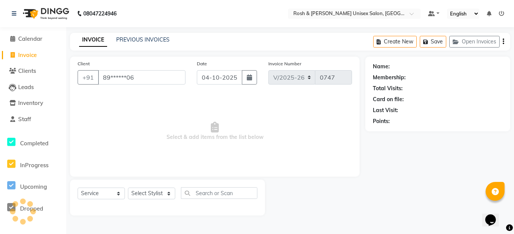
type input "89******06"
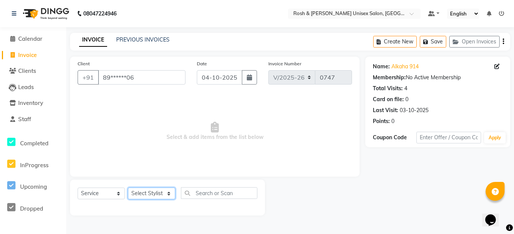
click at [166, 194] on select "Select Stylist Admin [PERSON_NAME] [PERSON_NAME] Front Desk Rehan Reports [PERS…" at bounding box center [151, 194] width 47 height 12
select select "88997"
click at [128, 188] on select "Select Stylist Admin [PERSON_NAME] [PERSON_NAME] Front Desk Rehan Reports [PERS…" at bounding box center [151, 194] width 47 height 12
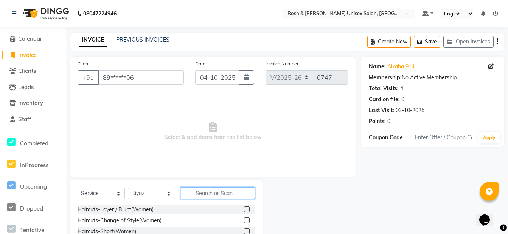
click at [202, 192] on input "text" at bounding box center [218, 194] width 74 height 12
type input "hairwas"
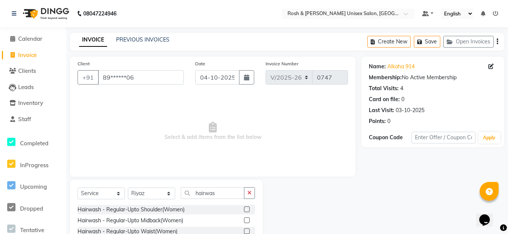
click at [244, 211] on label at bounding box center [247, 210] width 6 height 6
click at [244, 211] on input "checkbox" at bounding box center [246, 210] width 5 height 5
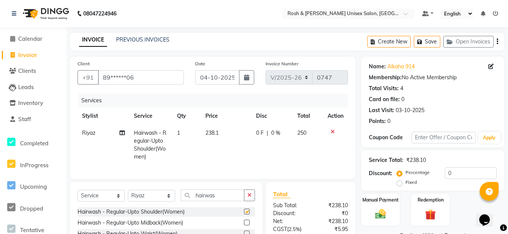
checkbox input "false"
click at [249, 198] on icon "button" at bounding box center [249, 195] width 4 height 5
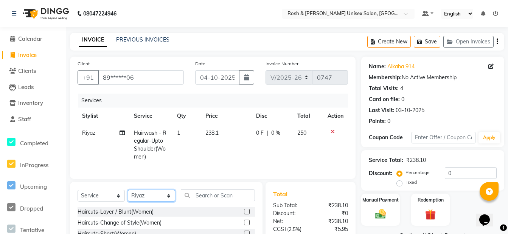
click at [151, 200] on select "Select Stylist Admin [PERSON_NAME] [PERSON_NAME] Front Desk Rehan Reports [PERS…" at bounding box center [151, 196] width 47 height 12
select select "88996"
click at [128, 196] on select "Select Stylist Admin [PERSON_NAME] [PERSON_NAME] Front Desk Rehan Reports [PERS…" at bounding box center [151, 196] width 47 height 12
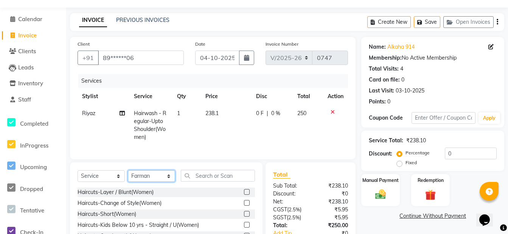
scroll to position [38, 0]
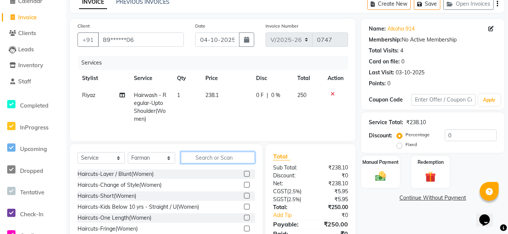
click at [202, 164] on input "text" at bounding box center [218, 158] width 74 height 12
click at [210, 164] on input "text" at bounding box center [218, 158] width 74 height 12
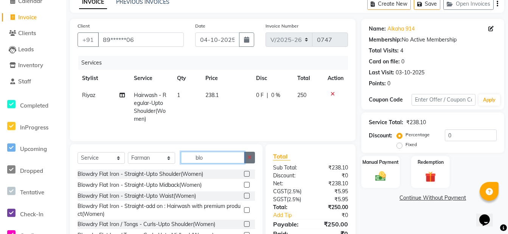
type input "blo"
click at [253, 159] on button "button" at bounding box center [249, 158] width 11 height 12
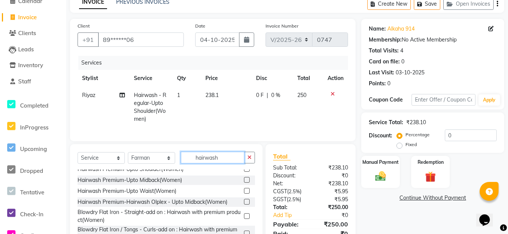
type input "hairwash"
click at [244, 194] on label at bounding box center [247, 191] width 6 height 6
click at [244, 194] on input "checkbox" at bounding box center [246, 191] width 5 height 5
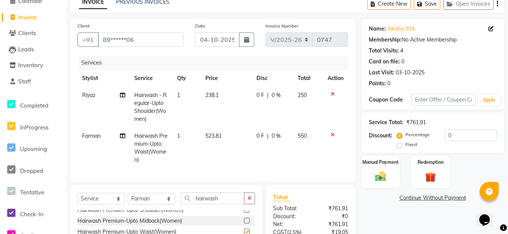
checkbox input "false"
click at [251, 203] on button "button" at bounding box center [249, 199] width 11 height 12
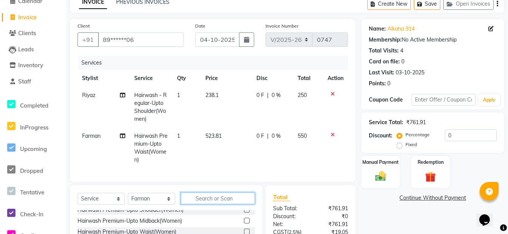
click at [232, 204] on input "text" at bounding box center [218, 199] width 74 height 12
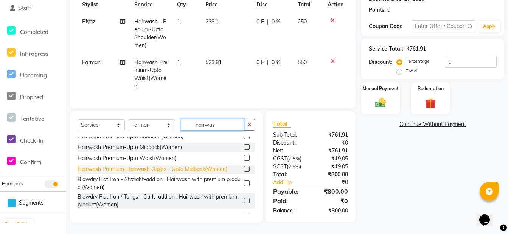
scroll to position [0, 0]
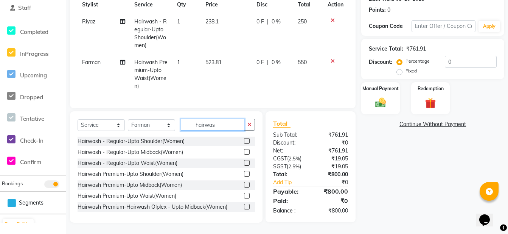
type input "hairwas"
click at [244, 142] on label at bounding box center [247, 141] width 6 height 6
click at [244, 142] on input "checkbox" at bounding box center [246, 141] width 5 height 5
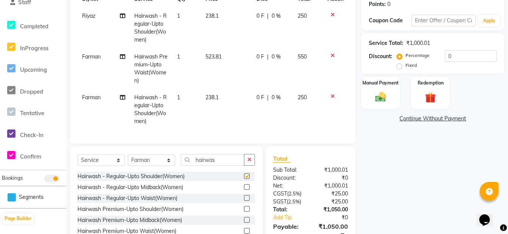
checkbox input "false"
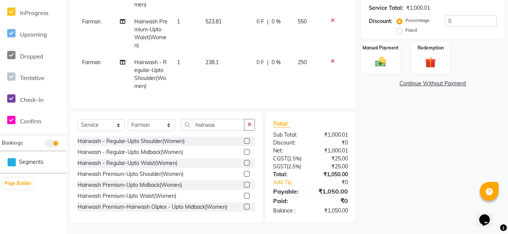
scroll to position [158, 0]
click at [391, 50] on div "Manual Payment" at bounding box center [380, 58] width 40 height 34
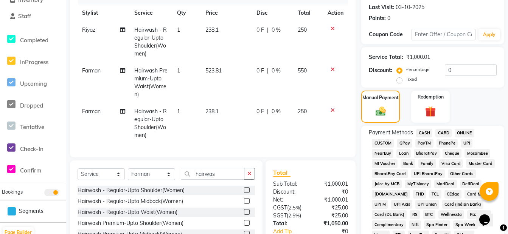
scroll to position [45, 0]
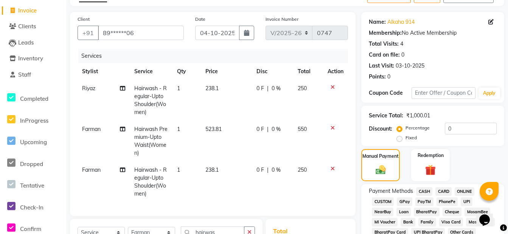
click at [467, 191] on span "ONLINE" at bounding box center [465, 192] width 20 height 9
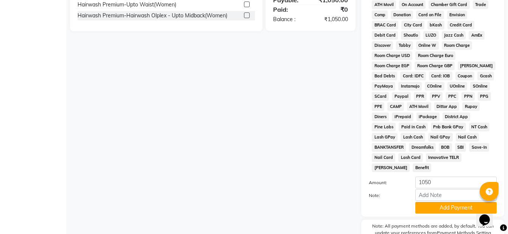
scroll to position [372, 0]
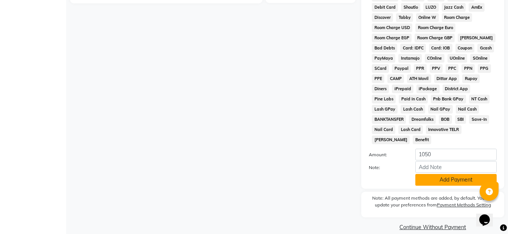
click at [444, 174] on button "Add Payment" at bounding box center [455, 180] width 81 height 12
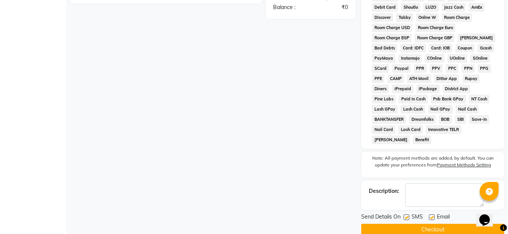
click at [418, 224] on button "Checkout" at bounding box center [432, 230] width 143 height 12
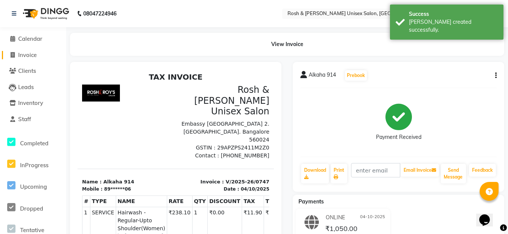
drag, startPoint x: 32, startPoint y: 54, endPoint x: 37, endPoint y: 54, distance: 5.3
click at [32, 54] on span "Invoice" at bounding box center [27, 54] width 19 height 7
select select "service"
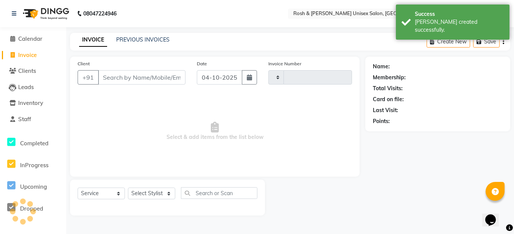
type input "0748"
select select "8757"
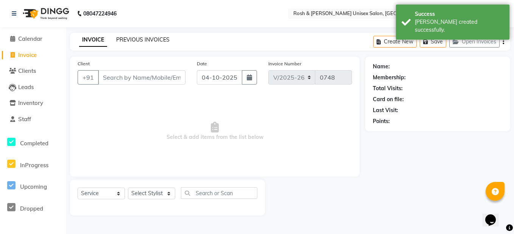
click at [116, 39] on link "PREVIOUS INVOICES" at bounding box center [142, 39] width 53 height 7
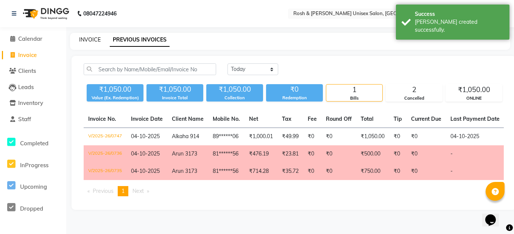
click at [87, 39] on link "INVOICE" at bounding box center [90, 39] width 22 height 7
select select "service"
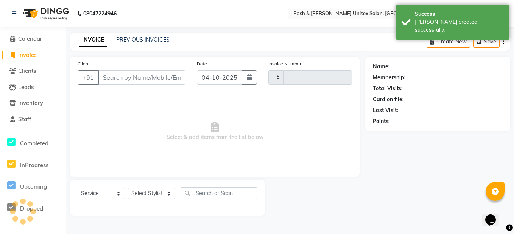
type input "0748"
select select "8757"
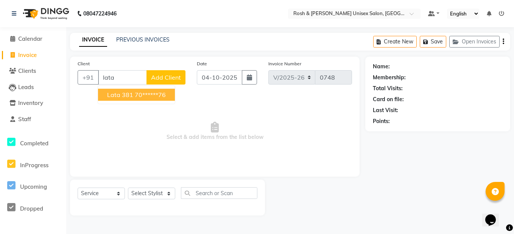
click at [154, 95] on ngb-highlight "70******76" at bounding box center [150, 95] width 31 height 8
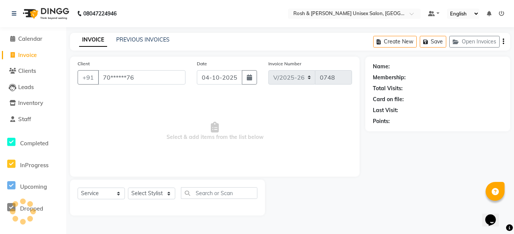
type input "70******76"
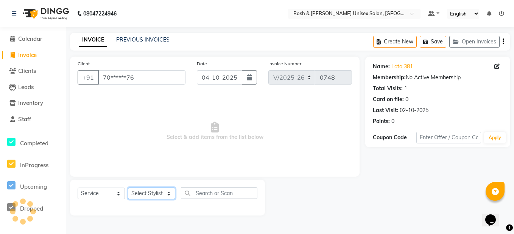
click at [161, 192] on select "Select Stylist Admin [PERSON_NAME] [PERSON_NAME] Front Desk Rehan Reports [PERS…" at bounding box center [151, 194] width 47 height 12
select select "88999"
click at [128, 188] on select "Select Stylist Admin [PERSON_NAME] [PERSON_NAME] Front Desk Rehan Reports [PERS…" at bounding box center [151, 194] width 47 height 12
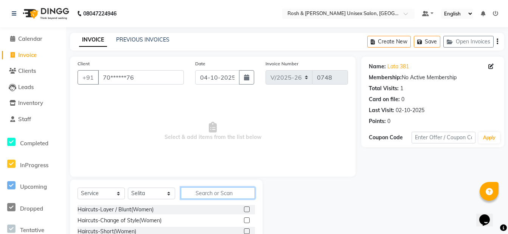
drag, startPoint x: 198, startPoint y: 192, endPoint x: 197, endPoint y: 188, distance: 3.9
click at [198, 190] on input "text" at bounding box center [218, 194] width 74 height 12
type input "ey"
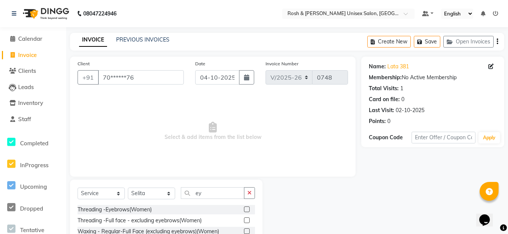
drag, startPoint x: 248, startPoint y: 210, endPoint x: 248, endPoint y: 202, distance: 8.0
click at [248, 209] on label at bounding box center [247, 210] width 6 height 6
click at [248, 209] on input "checkbox" at bounding box center [246, 210] width 5 height 5
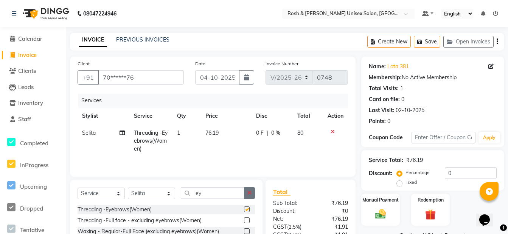
checkbox input "false"
click at [251, 195] on button "button" at bounding box center [249, 194] width 11 height 12
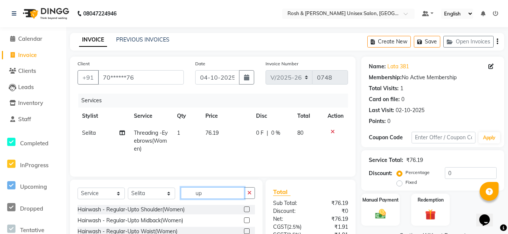
scroll to position [38, 0]
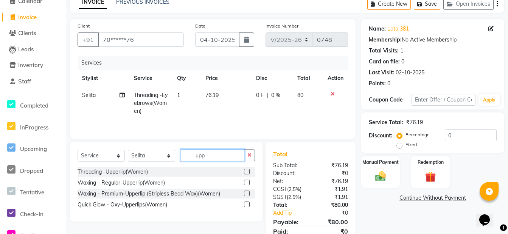
type input "upp"
click at [245, 171] on label at bounding box center [247, 172] width 6 height 6
click at [245, 171] on input "checkbox" at bounding box center [246, 172] width 5 height 5
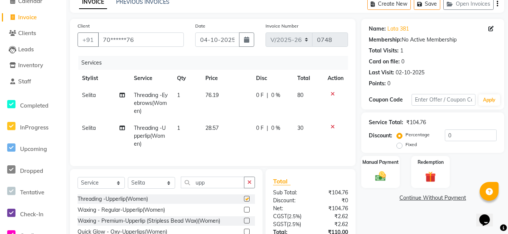
checkbox input "false"
click at [393, 169] on div "Manual Payment" at bounding box center [380, 172] width 40 height 34
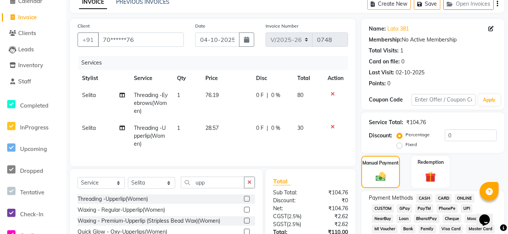
click at [463, 198] on span "ONLINE" at bounding box center [465, 198] width 20 height 9
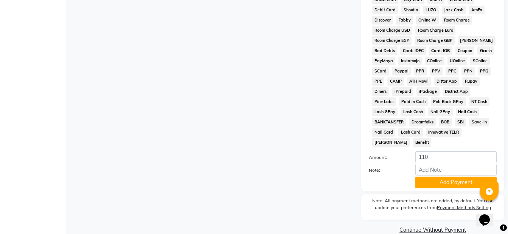
scroll to position [372, 0]
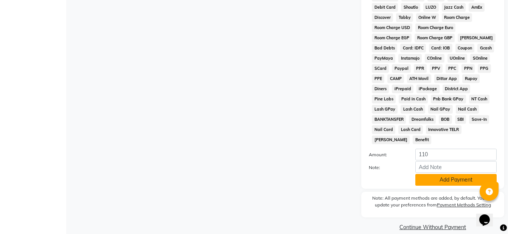
click at [435, 174] on button "Add Payment" at bounding box center [455, 180] width 81 height 12
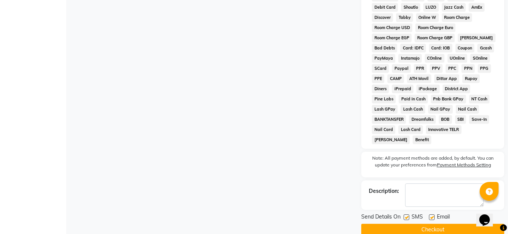
click at [437, 224] on button "Checkout" at bounding box center [432, 230] width 143 height 12
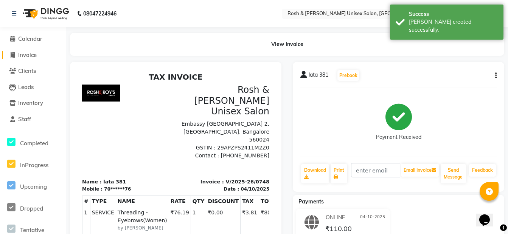
click at [24, 56] on span "Invoice" at bounding box center [27, 54] width 19 height 7
select select "8757"
select select "service"
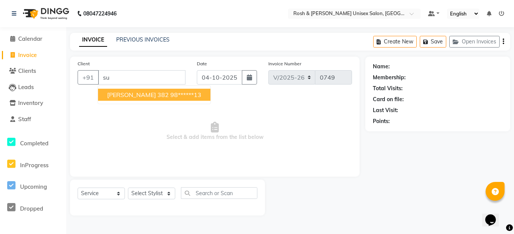
type input "s"
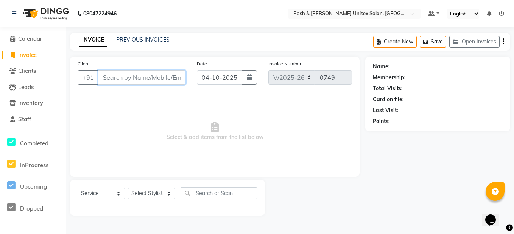
paste input "9176504000"
type input "9176504000"
click at [167, 75] on span "Add Client" at bounding box center [166, 78] width 30 height 8
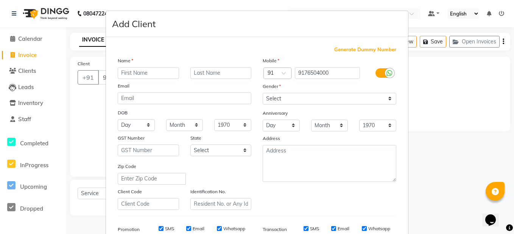
click at [152, 72] on input "text" at bounding box center [148, 73] width 61 height 12
type input "Sunita 7101"
click at [313, 95] on select "Select [DEMOGRAPHIC_DATA] [DEMOGRAPHIC_DATA] Other Prefer Not To Say" at bounding box center [328, 99] width 133 height 12
select select "[DEMOGRAPHIC_DATA]"
click at [262, 93] on select "Select [DEMOGRAPHIC_DATA] [DEMOGRAPHIC_DATA] Other Prefer Not To Say" at bounding box center [328, 99] width 133 height 12
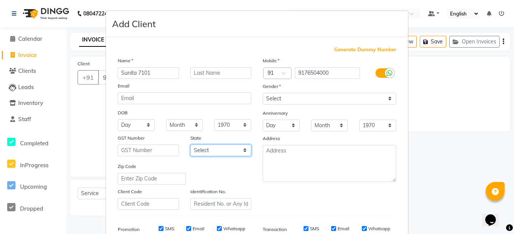
click at [225, 149] on select "Select [GEOGRAPHIC_DATA] [GEOGRAPHIC_DATA] [GEOGRAPHIC_DATA] [GEOGRAPHIC_DATA] …" at bounding box center [220, 151] width 61 height 12
select select "17"
click at [190, 145] on select "Select [GEOGRAPHIC_DATA] [GEOGRAPHIC_DATA] [GEOGRAPHIC_DATA] [GEOGRAPHIC_DATA] …" at bounding box center [220, 151] width 61 height 12
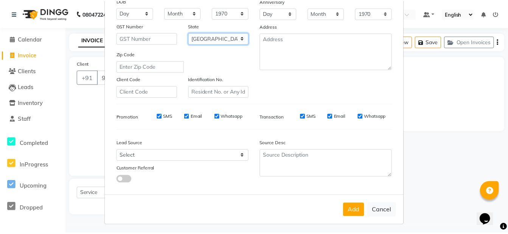
scroll to position [115, 0]
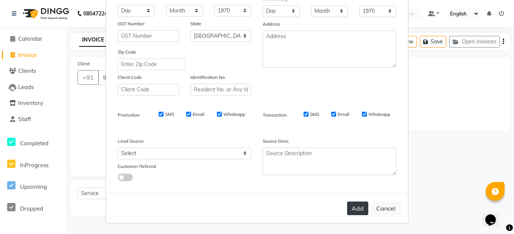
click at [357, 209] on button "Add" at bounding box center [357, 209] width 21 height 14
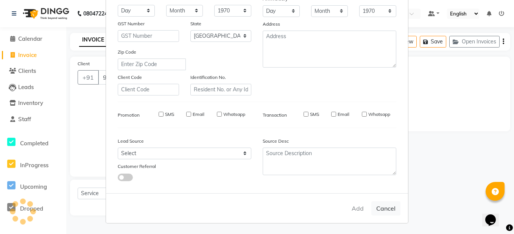
type input "91******00"
select select
select select "null"
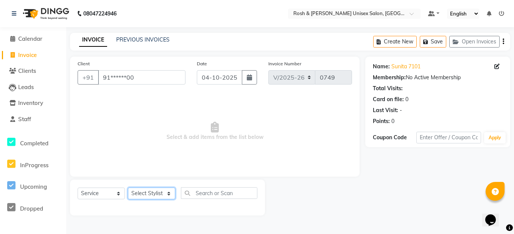
click at [158, 195] on select "Select Stylist Admin [PERSON_NAME] [PERSON_NAME] Front Desk Rehan Reports [PERS…" at bounding box center [151, 194] width 47 height 12
click at [128, 188] on select "Select Stylist Admin [PERSON_NAME] [PERSON_NAME] Front Desk Rehan Reports [PERS…" at bounding box center [151, 194] width 47 height 12
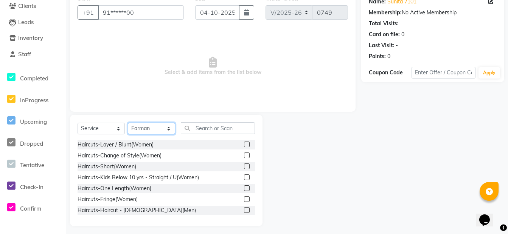
scroll to position [68, 0]
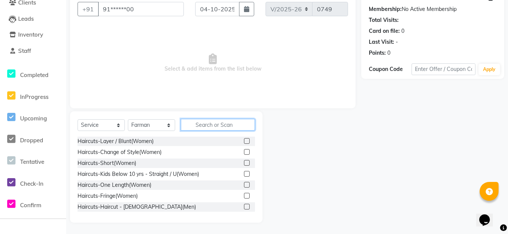
click at [210, 123] on input "text" at bounding box center [218, 125] width 74 height 12
click at [210, 127] on input "text" at bounding box center [218, 125] width 74 height 12
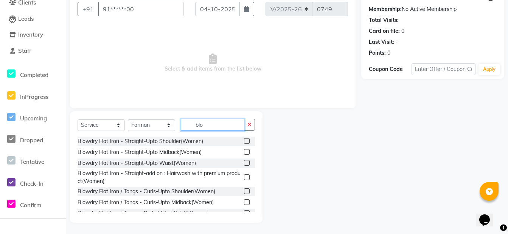
scroll to position [25, 0]
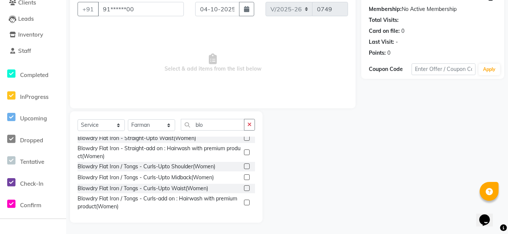
click at [244, 188] on label at bounding box center [247, 189] width 6 height 6
click at [244, 188] on input "checkbox" at bounding box center [246, 188] width 5 height 5
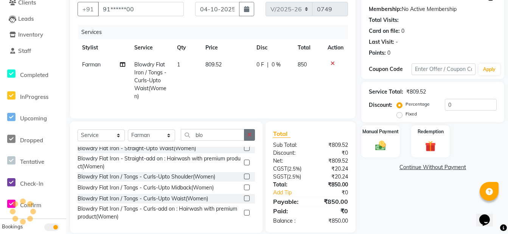
click at [250, 138] on icon "button" at bounding box center [249, 134] width 4 height 5
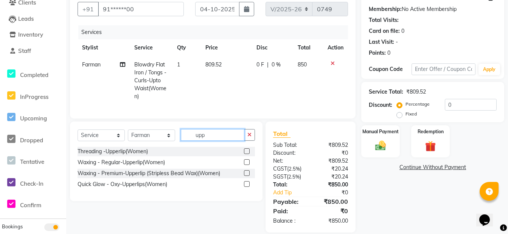
scroll to position [0, 0]
click at [248, 154] on label at bounding box center [247, 152] width 6 height 6
click at [248, 154] on input "checkbox" at bounding box center [246, 151] width 5 height 5
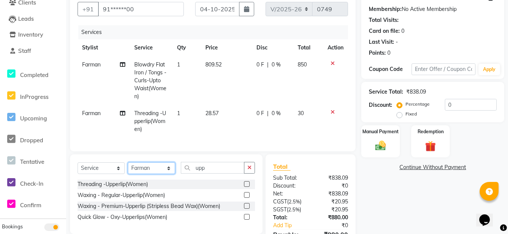
click at [169, 172] on select "Select Stylist Admin [PERSON_NAME] [PERSON_NAME] Front Desk Rehan Reports [PERS…" at bounding box center [151, 169] width 47 height 12
click at [128, 168] on select "Select Stylist Admin [PERSON_NAME] [PERSON_NAME] Front Desk Rehan Reports [PERS…" at bounding box center [151, 169] width 47 height 12
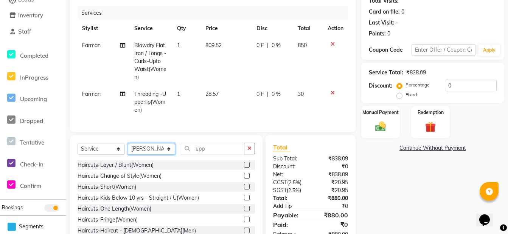
scroll to position [117, 0]
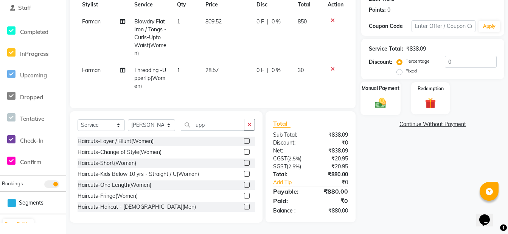
click at [389, 98] on img at bounding box center [380, 102] width 18 height 13
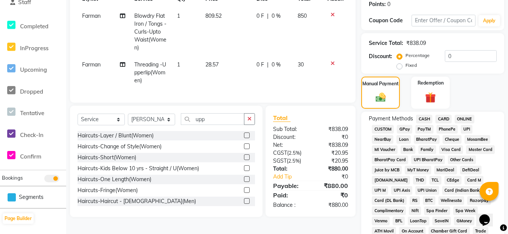
click at [462, 118] on span "ONLINE" at bounding box center [465, 119] width 20 height 9
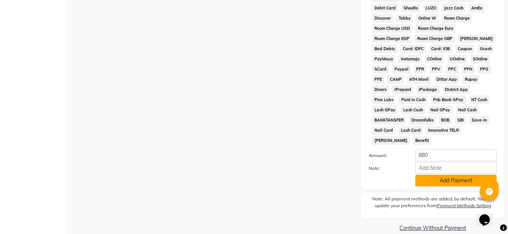
scroll to position [372, 0]
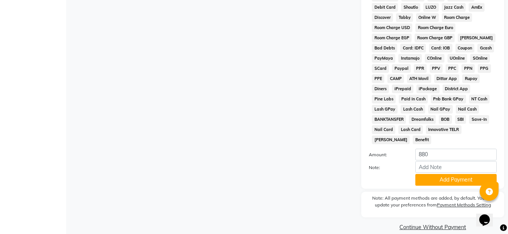
click at [431, 174] on button "Add Payment" at bounding box center [455, 180] width 81 height 12
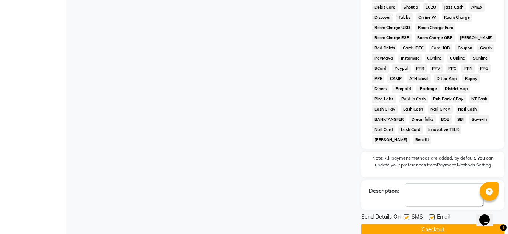
click at [393, 224] on button "Checkout" at bounding box center [432, 230] width 143 height 12
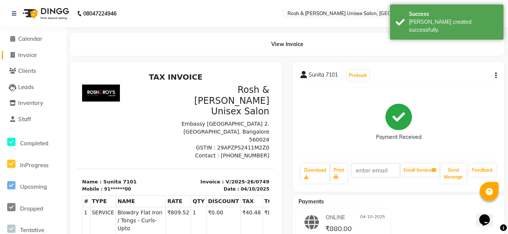
click at [36, 56] on span "Invoice" at bounding box center [27, 54] width 19 height 7
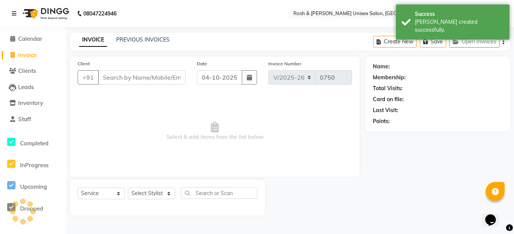
click at [142, 35] on div "INVOICE PREVIOUS INVOICES Create New Save Open Invoices" at bounding box center [290, 42] width 440 height 18
click at [141, 38] on link "PREVIOUS INVOICES" at bounding box center [142, 39] width 53 height 7
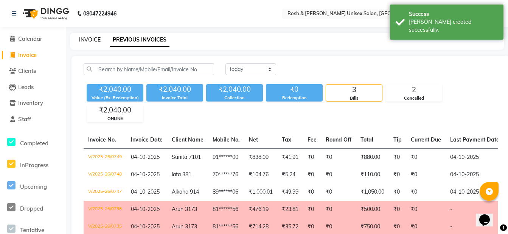
click at [82, 37] on link "INVOICE" at bounding box center [90, 39] width 22 height 7
